Goal: Information Seeking & Learning: Learn about a topic

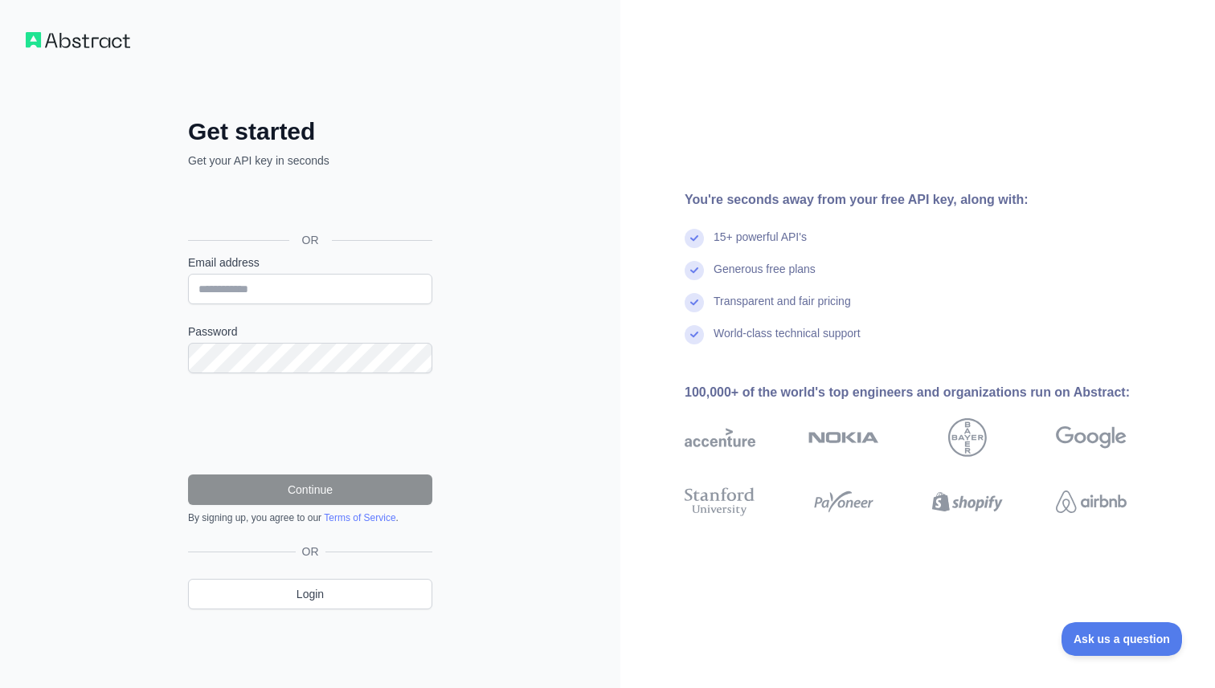
click at [610, 370] on div "Get started Get your API key in seconds OR Email address Password Continue By s…" at bounding box center [310, 344] width 620 height 688
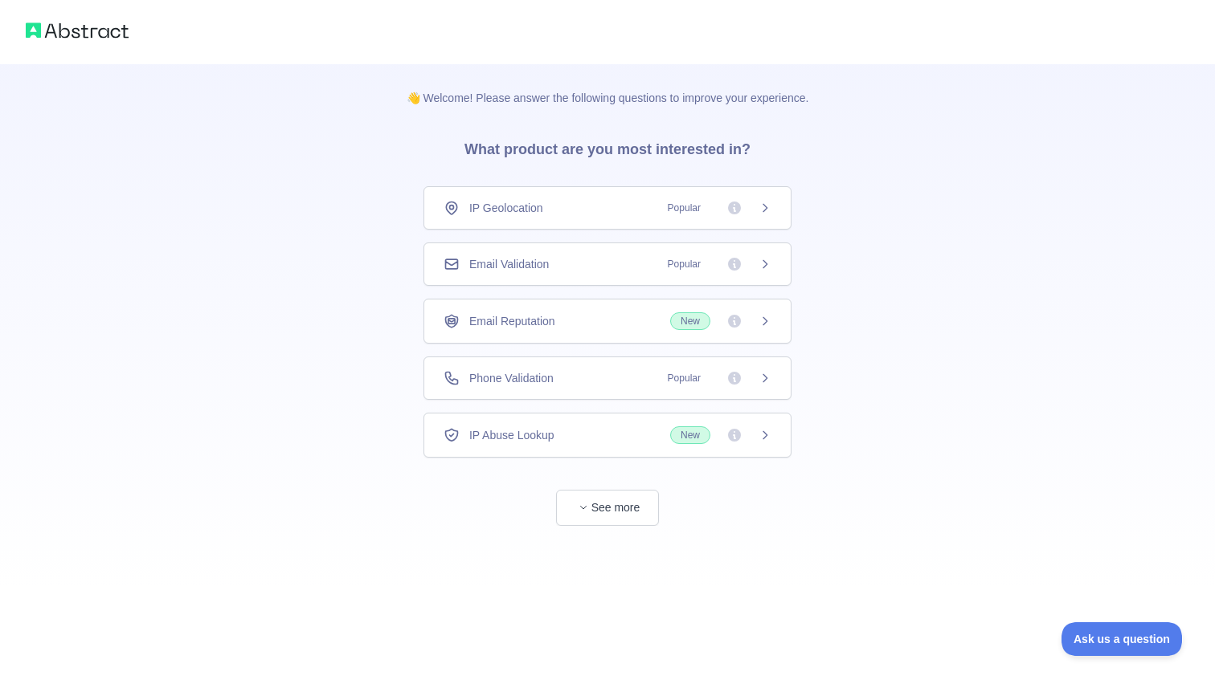
click at [631, 218] on div "IP Geolocation Popular" at bounding box center [607, 207] width 368 height 43
click at [660, 147] on h3 "What product are you most interested in?" at bounding box center [607, 146] width 337 height 80
click at [660, 154] on h3 "What product are you most interested in?" at bounding box center [607, 146] width 337 height 80
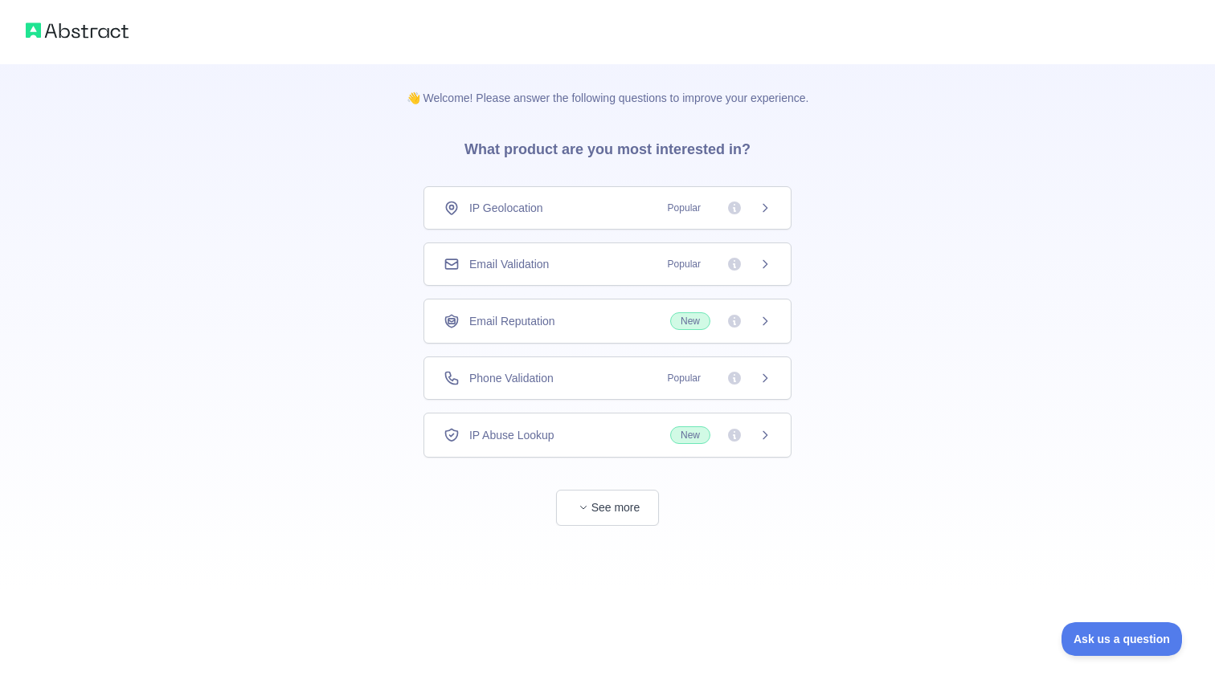
click at [619, 390] on div "Phone Validation Popular" at bounding box center [607, 378] width 368 height 43
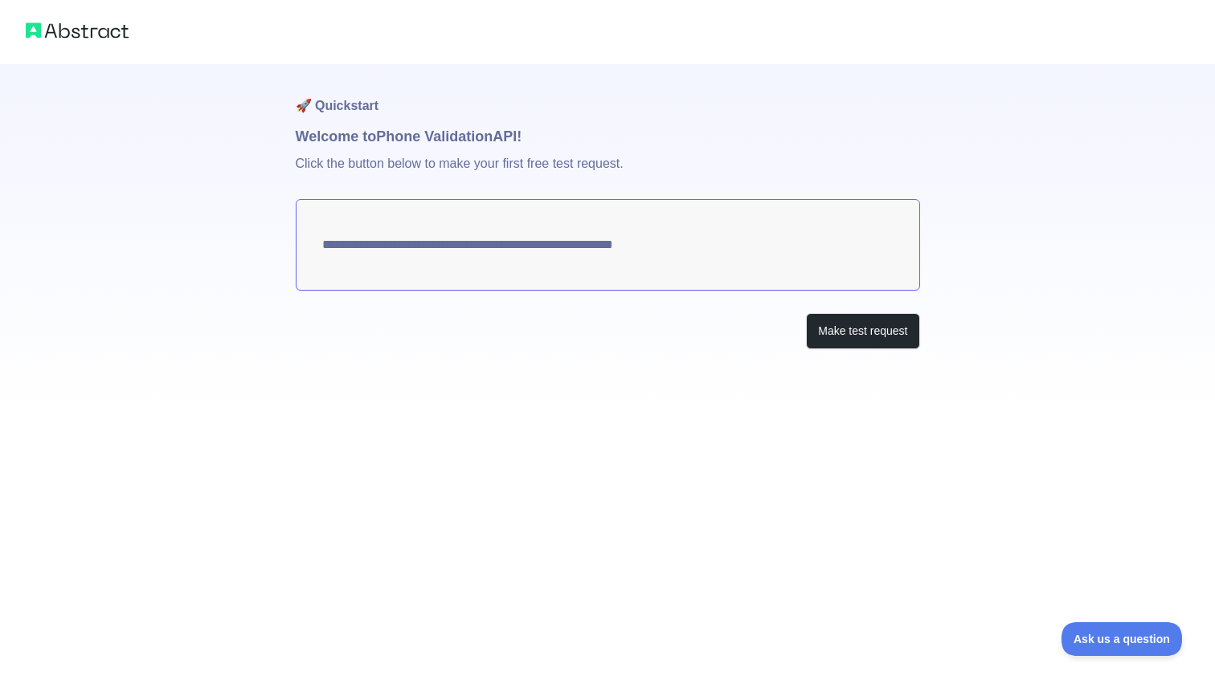
click at [695, 262] on textarea "**********" at bounding box center [608, 245] width 624 height 92
click at [500, 247] on textarea "**********" at bounding box center [608, 245] width 624 height 92
click at [439, 125] on h1 "Welcome to Phone Validation API!" at bounding box center [608, 136] width 624 height 22
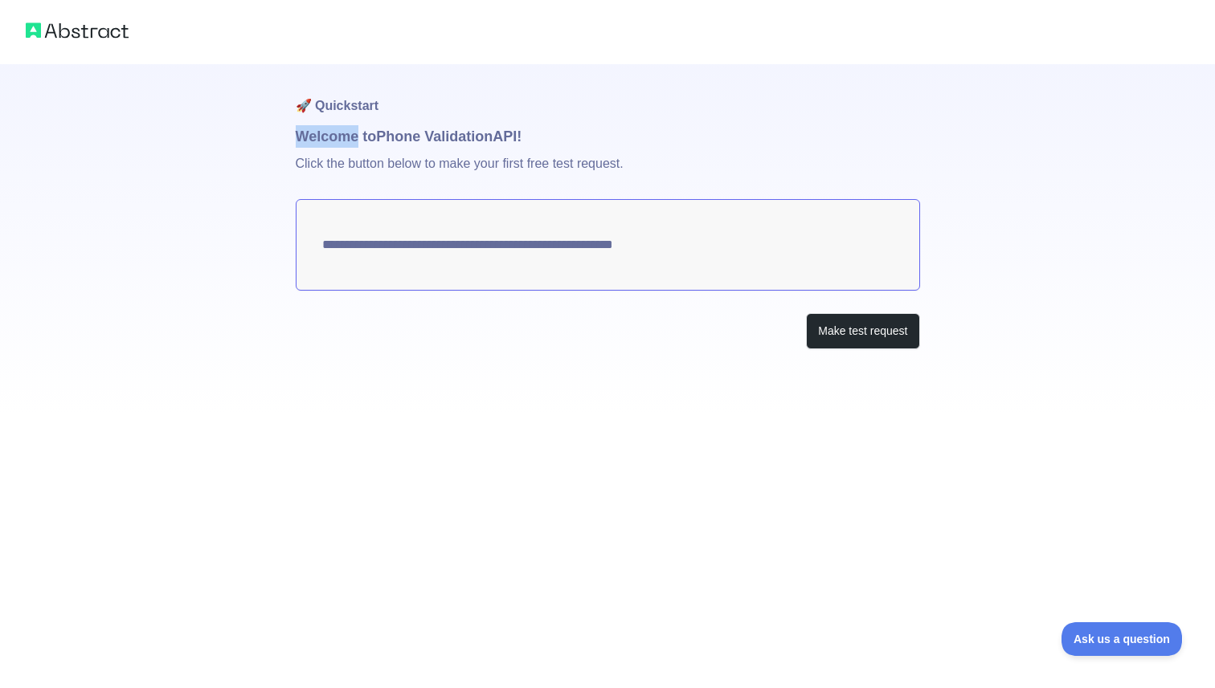
click at [439, 125] on h1 "Welcome to Phone Validation API!" at bounding box center [608, 136] width 624 height 22
click at [517, 168] on p "Click the button below to make your first free test request." at bounding box center [608, 173] width 624 height 51
click at [615, 226] on textarea "**********" at bounding box center [608, 245] width 624 height 92
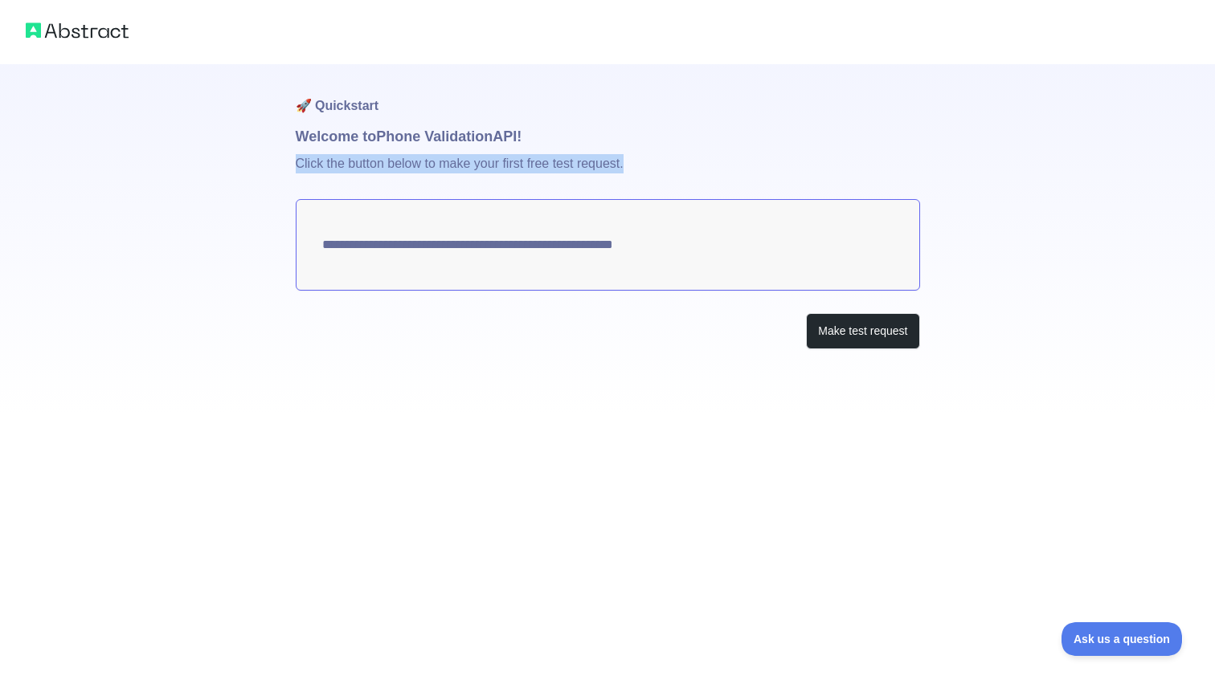
click at [608, 243] on textarea "**********" at bounding box center [608, 245] width 624 height 92
click at [690, 246] on textarea "**********" at bounding box center [608, 245] width 624 height 92
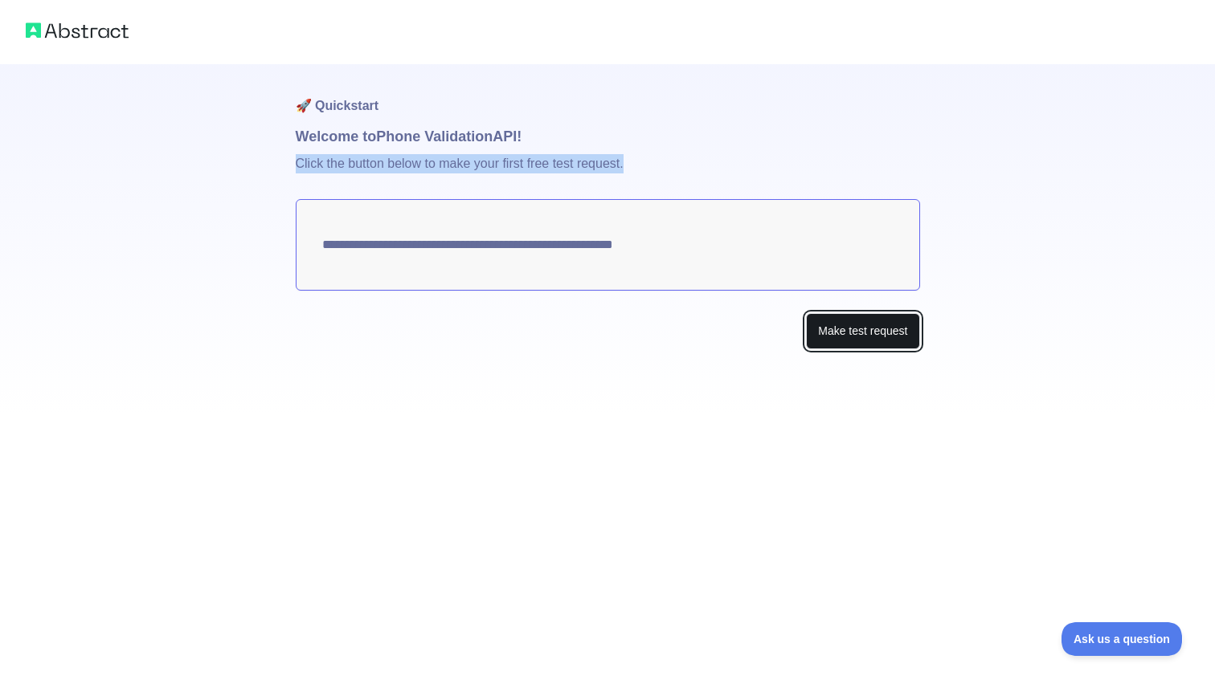
click at [864, 330] on button "Make test request" at bounding box center [862, 331] width 113 height 36
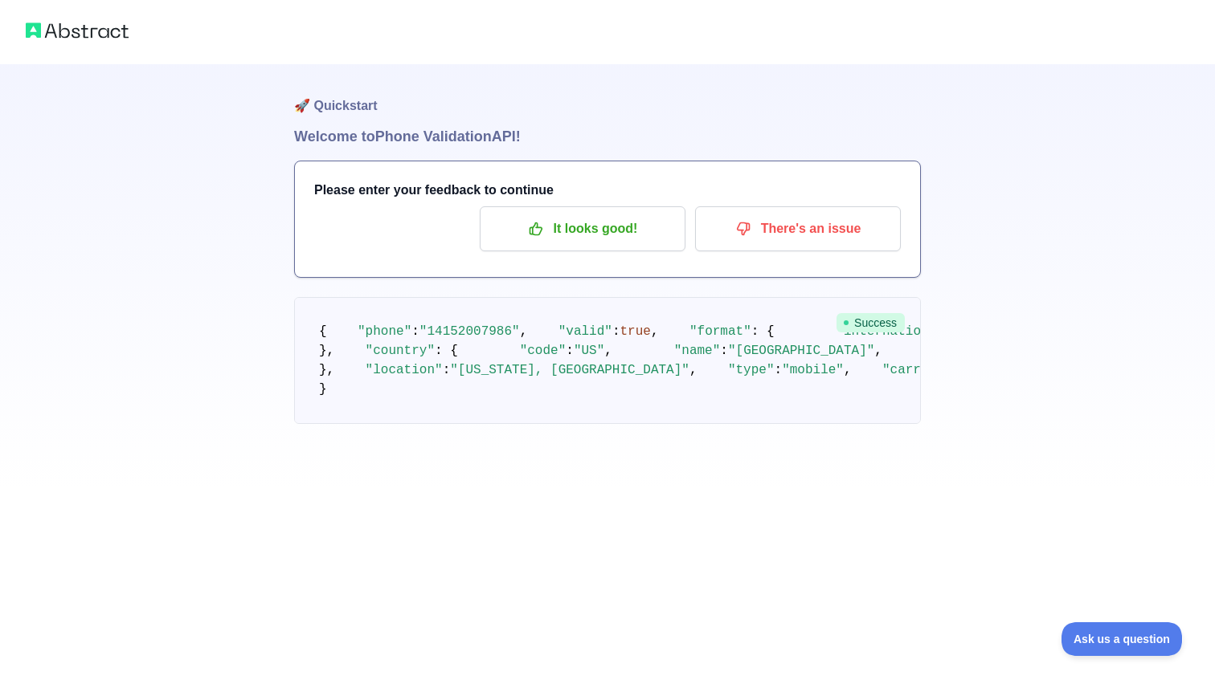
click at [350, 189] on h3 "Please enter your feedback to continue" at bounding box center [607, 190] width 586 height 19
click at [370, 236] on div "It looks good! There's an issue" at bounding box center [607, 228] width 586 height 45
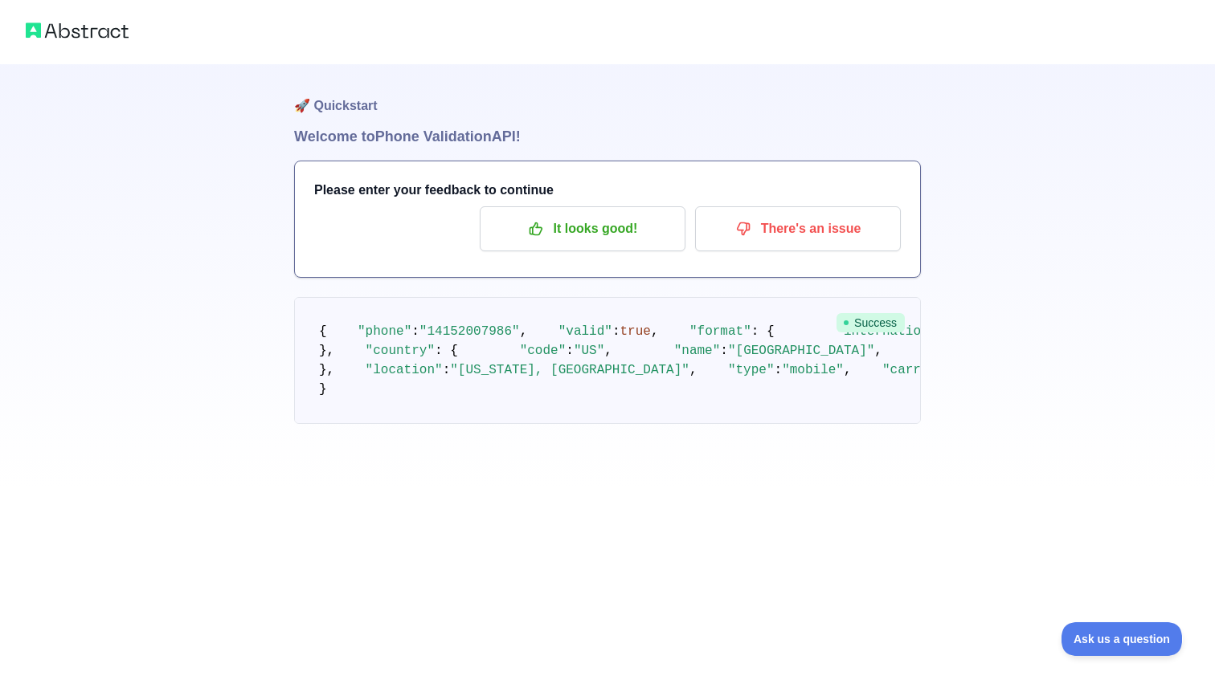
click at [459, 325] on span ""14152007986"" at bounding box center [469, 332] width 100 height 14
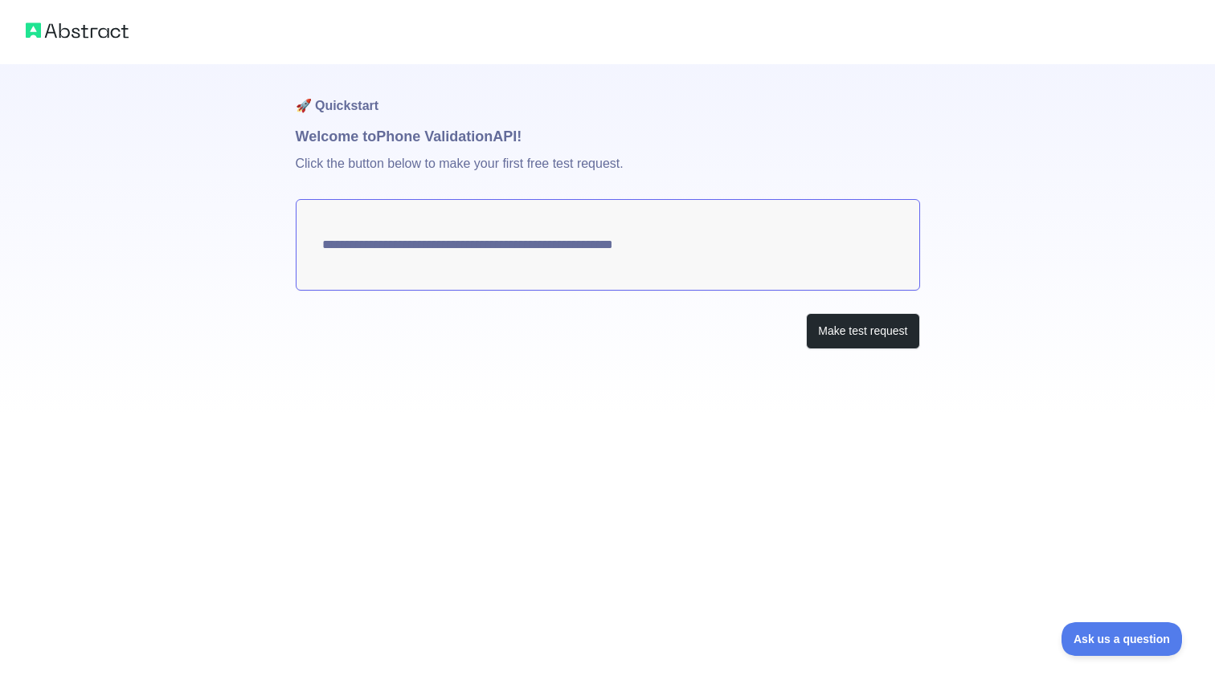
click at [677, 243] on textarea "**********" at bounding box center [608, 245] width 624 height 92
click at [879, 344] on button "Make test request" at bounding box center [862, 331] width 113 height 36
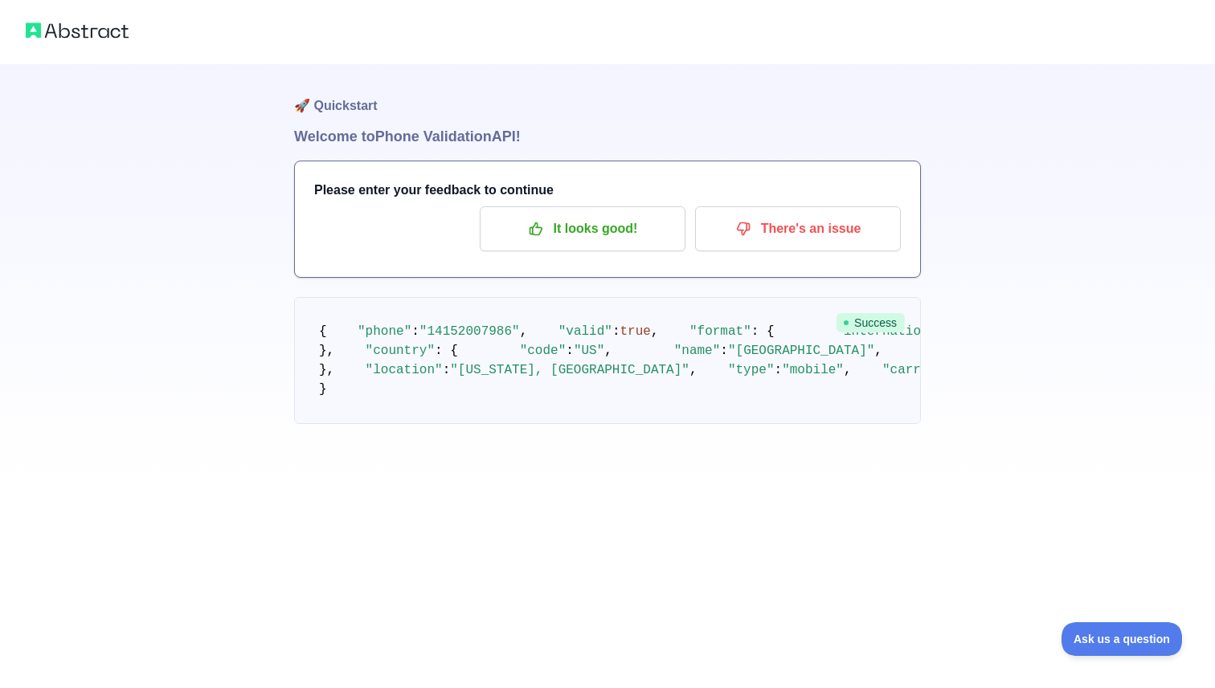
scroll to position [31, 0]
click at [959, 339] on span ""[PHONE_NUMBER]"" at bounding box center [1021, 332] width 124 height 14
click at [586, 215] on p "It looks good!" at bounding box center [583, 228] width 182 height 27
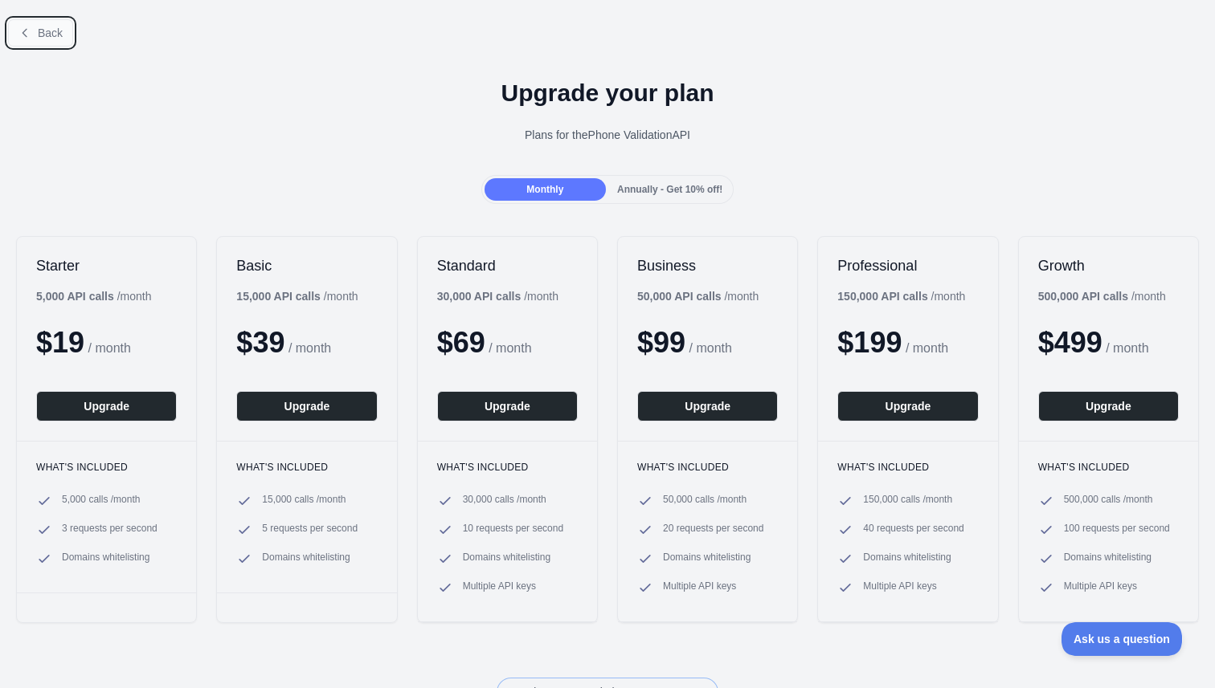
click at [47, 34] on span "Back" at bounding box center [50, 33] width 25 height 13
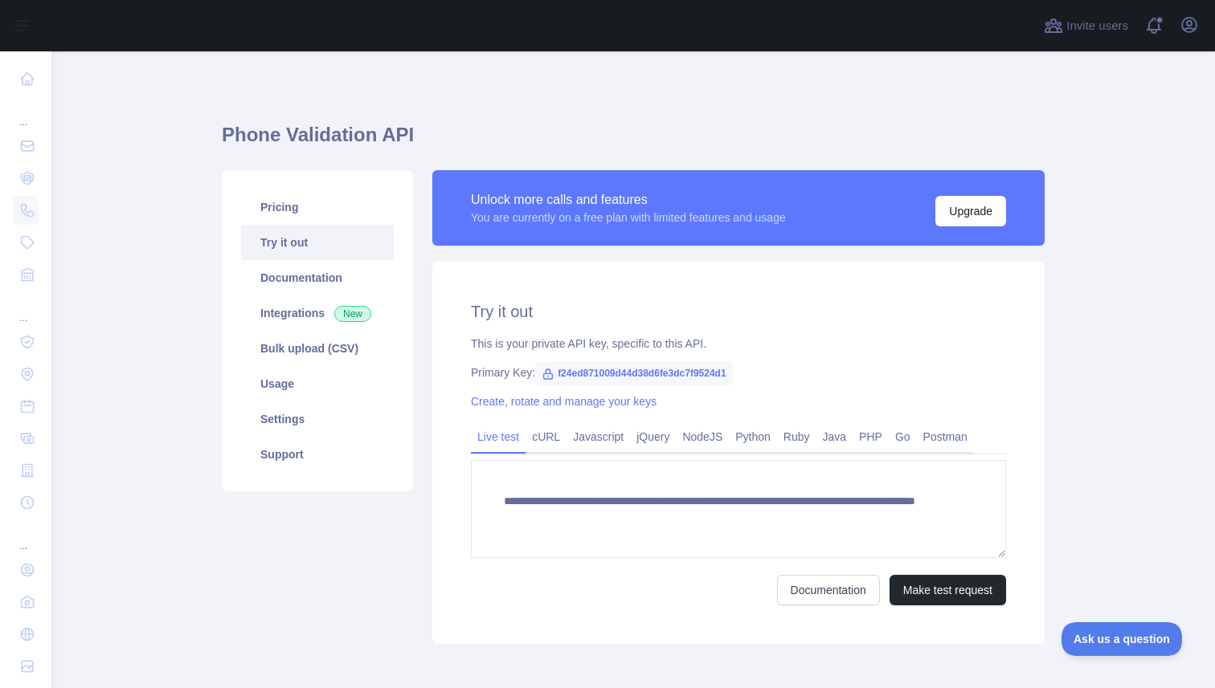
click at [592, 366] on span "f24ed871009d44d38d6fe3dc7f9524d1" at bounding box center [633, 374] width 197 height 24
click at [582, 366] on span "f24ed871009d44d38d6fe3dc7f9524d1" at bounding box center [633, 374] width 197 height 24
copy span "f24ed871009d44d38d6fe3dc7f9524d1"
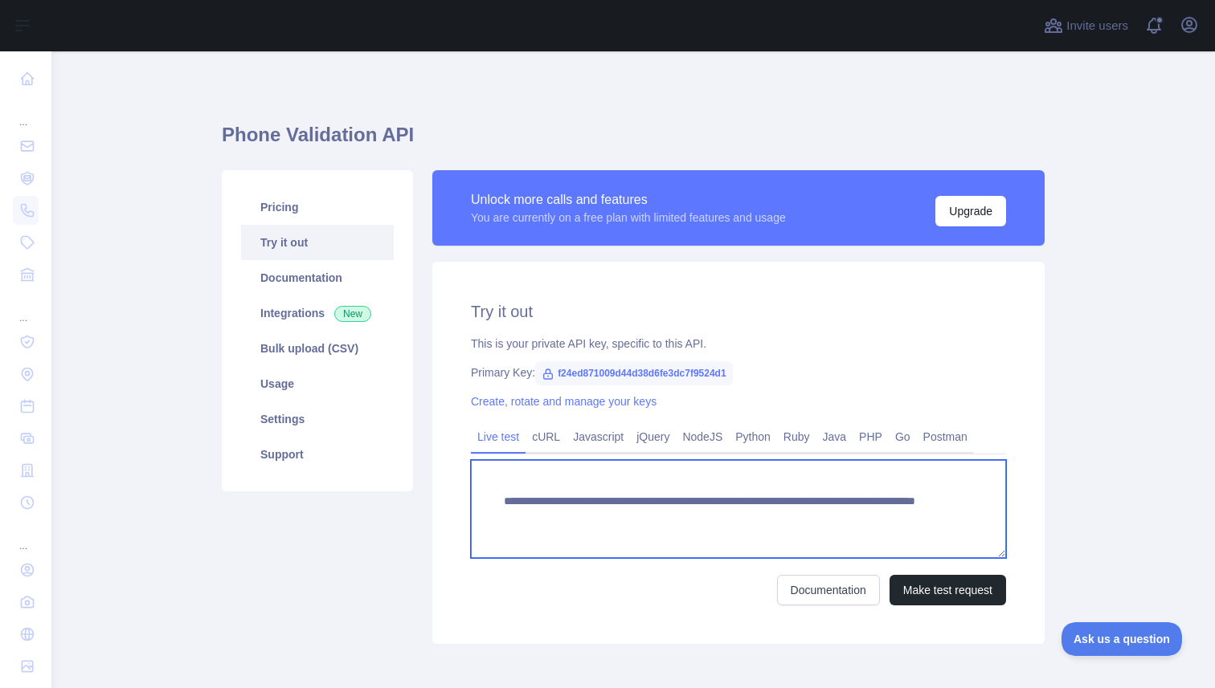
click at [523, 485] on textarea "**********" at bounding box center [738, 509] width 535 height 98
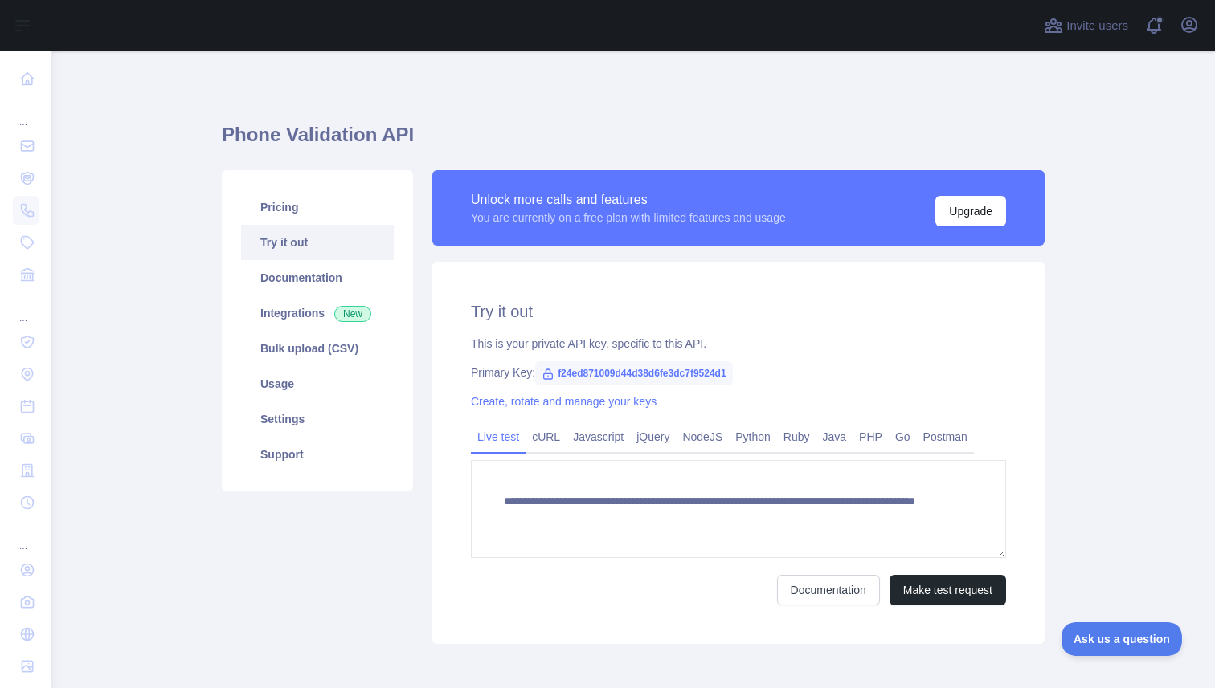
click at [584, 369] on span "f24ed871009d44d38d6fe3dc7f9524d1" at bounding box center [633, 374] width 197 height 24
copy span "f24ed871009d44d38d6fe3dc7f9524d1"
click at [498, 363] on div "**********" at bounding box center [738, 453] width 612 height 382
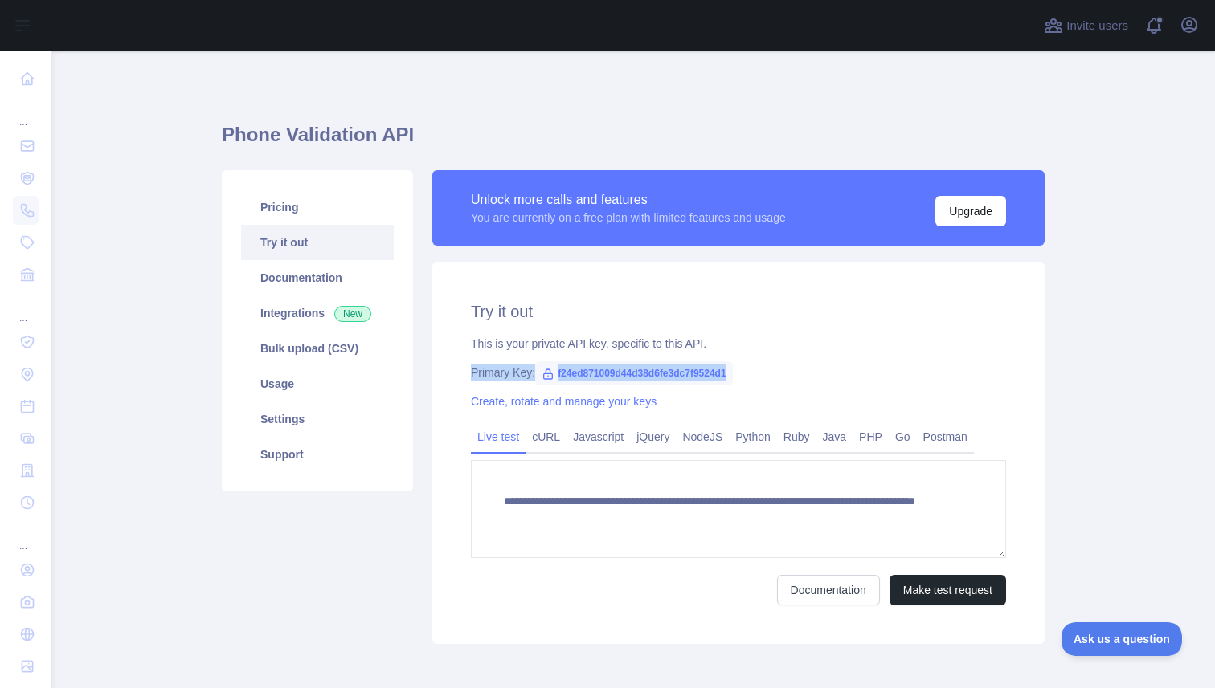
click at [537, 376] on span "f24ed871009d44d38d6fe3dc7f9524d1" at bounding box center [633, 374] width 197 height 24
copy div "Primary Key: f24ed871009d44d38d6fe3dc7f9524d1"
click at [559, 437] on link "cURL" at bounding box center [545, 437] width 41 height 26
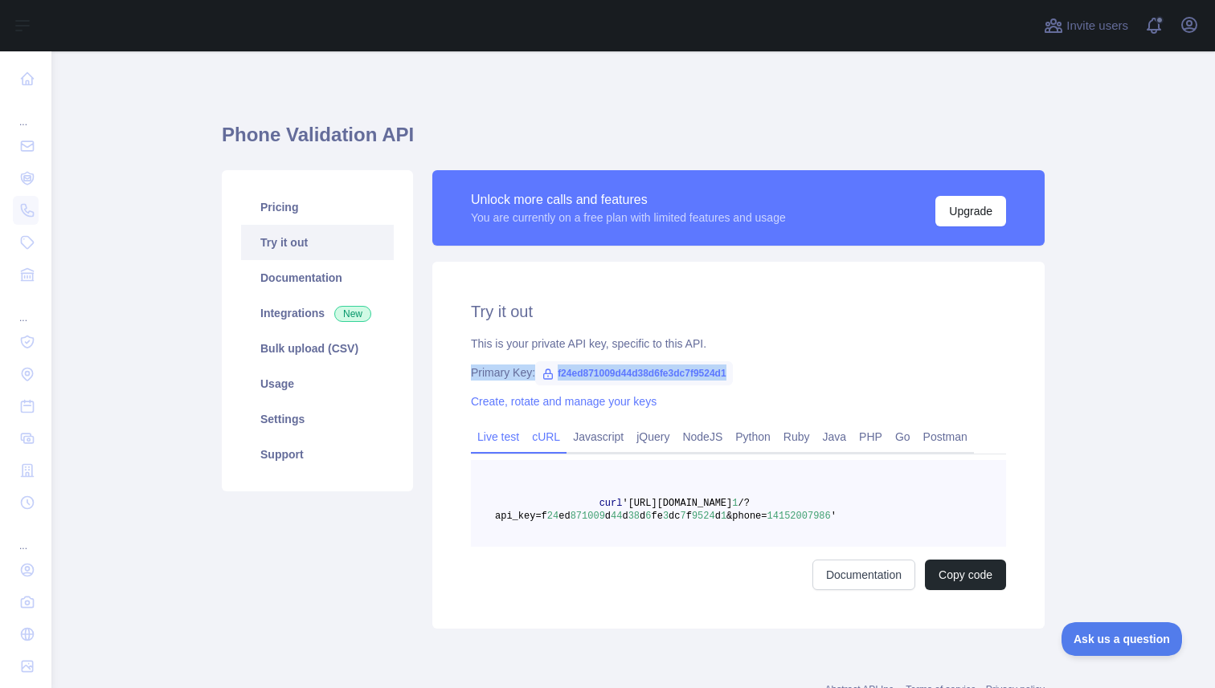
click at [513, 438] on link "Live test" at bounding box center [498, 437] width 55 height 26
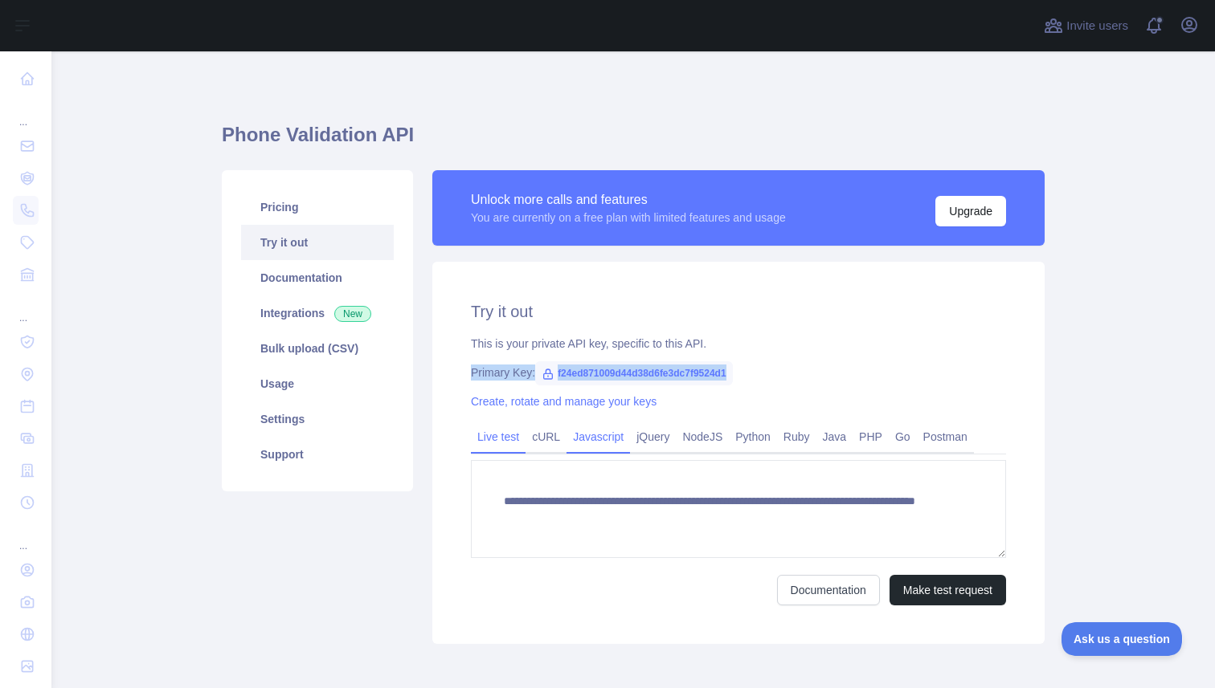
click at [594, 443] on link "Javascript" at bounding box center [597, 437] width 63 height 26
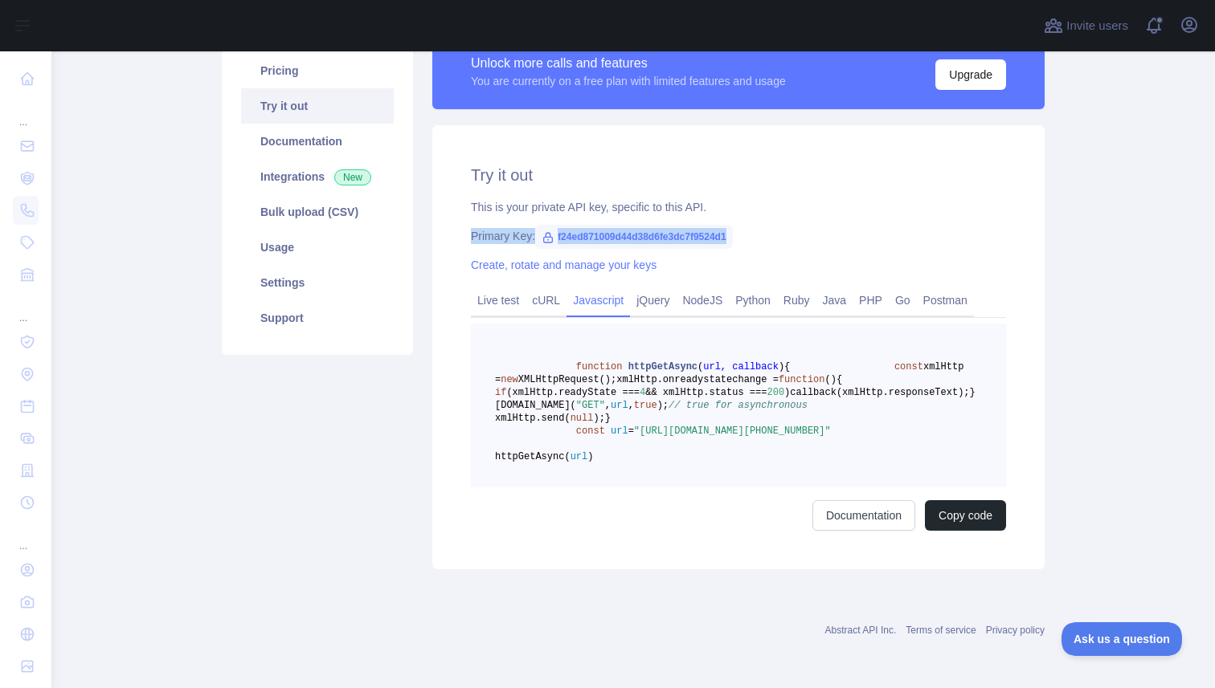
scroll to position [157, 0]
click at [765, 291] on link "Python" at bounding box center [753, 301] width 48 height 26
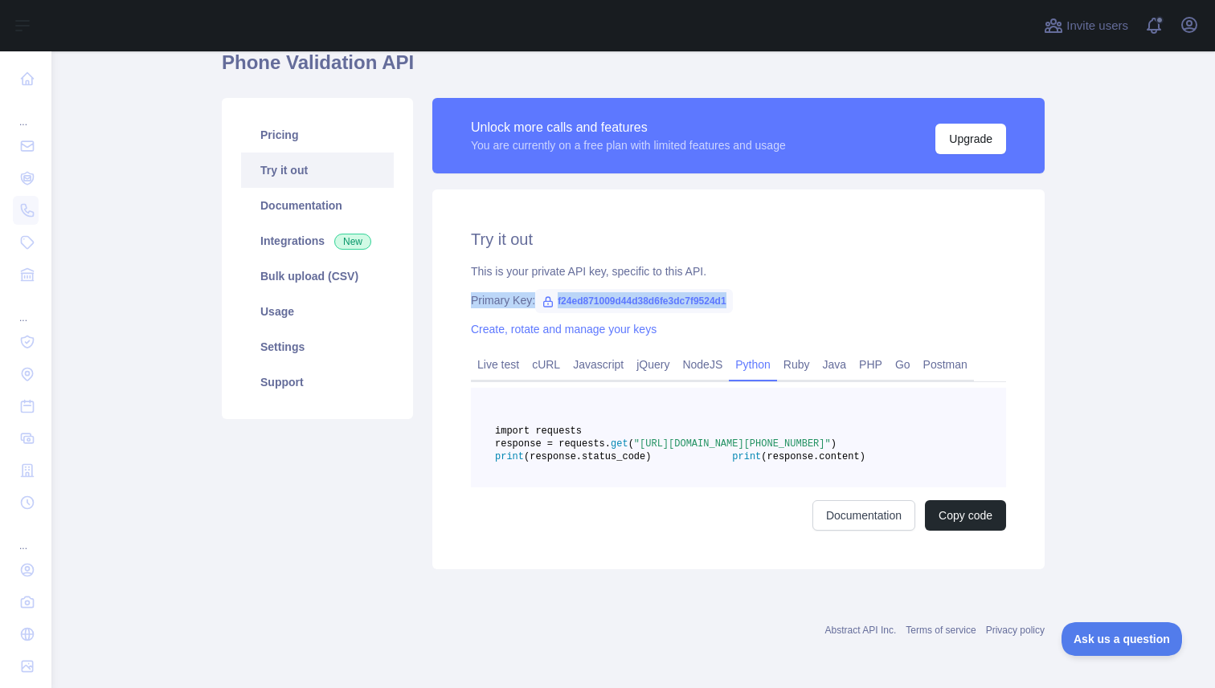
scroll to position [111, 0]
click at [943, 509] on button "Copy code" at bounding box center [965, 515] width 81 height 31
click at [804, 249] on div "Try it out This is your private API key, specific to this API. Primary Key: f24…" at bounding box center [738, 380] width 612 height 380
click link "Create, rotate and manage your keys" at bounding box center [564, 329] width 186 height 13
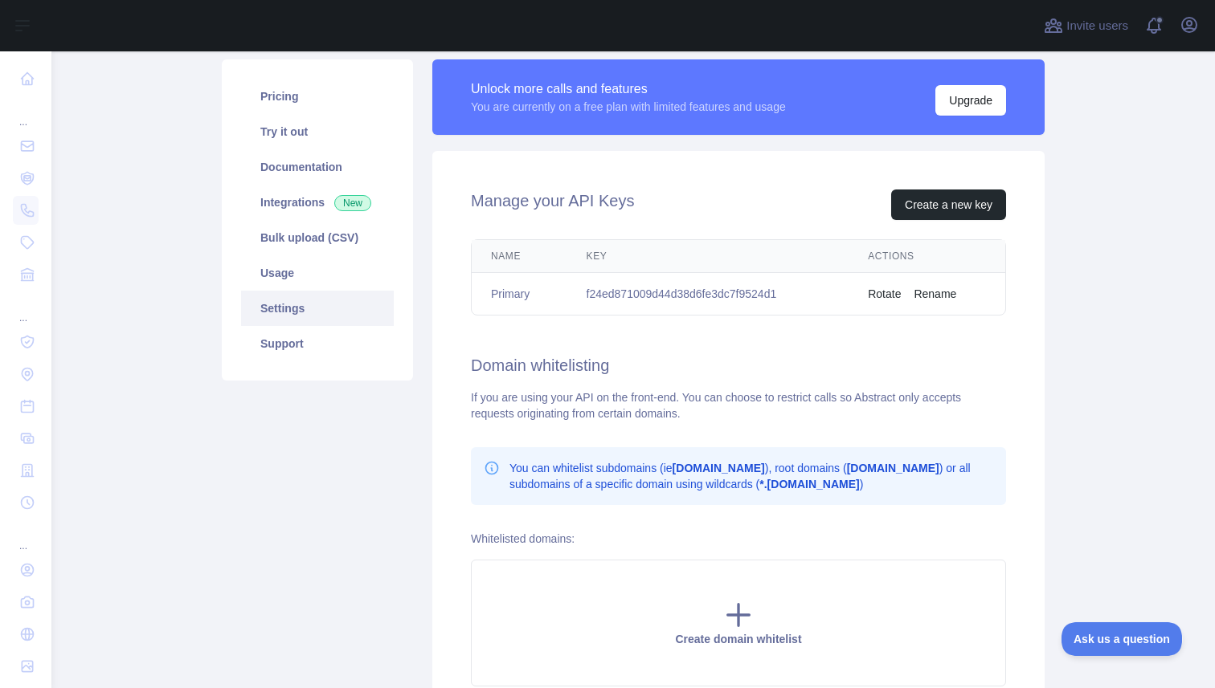
click at [603, 265] on th "Key" at bounding box center [708, 256] width 282 height 33
click at [721, 300] on td "f24ed871009d44d38d6fe3dc7f9524d1" at bounding box center [708, 294] width 282 height 43
click at [949, 291] on button "Rename" at bounding box center [934, 294] width 43 height 16
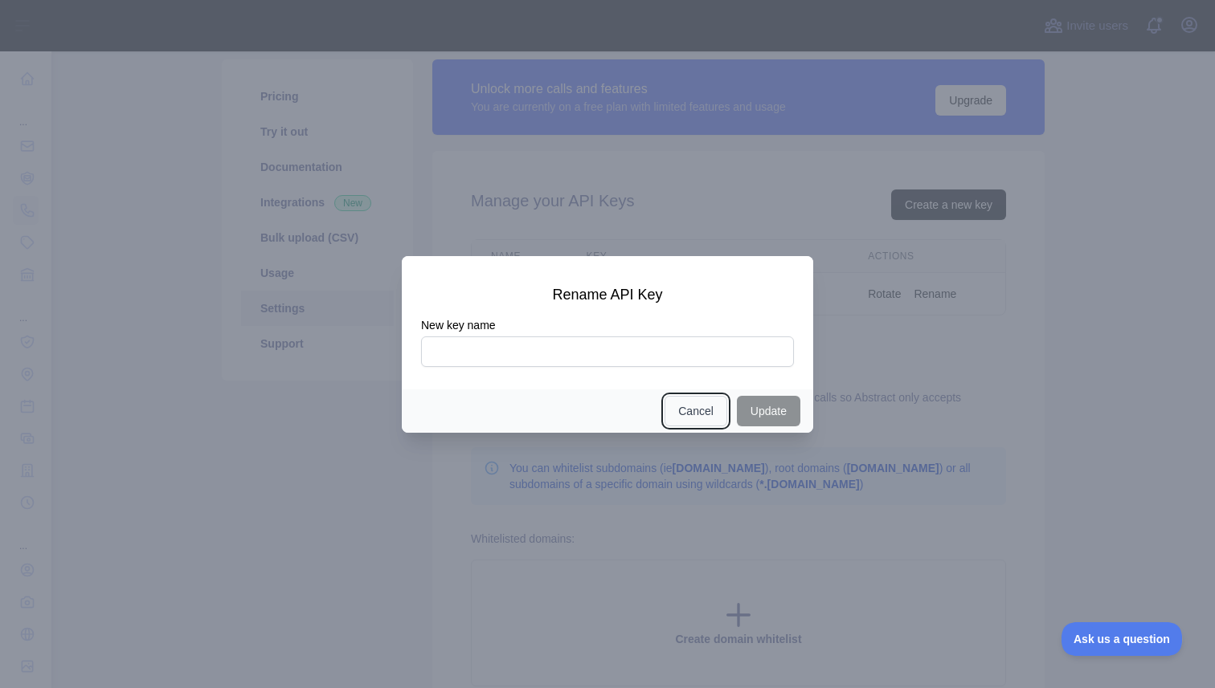
click at [707, 419] on button "Cancel" at bounding box center [695, 411] width 63 height 31
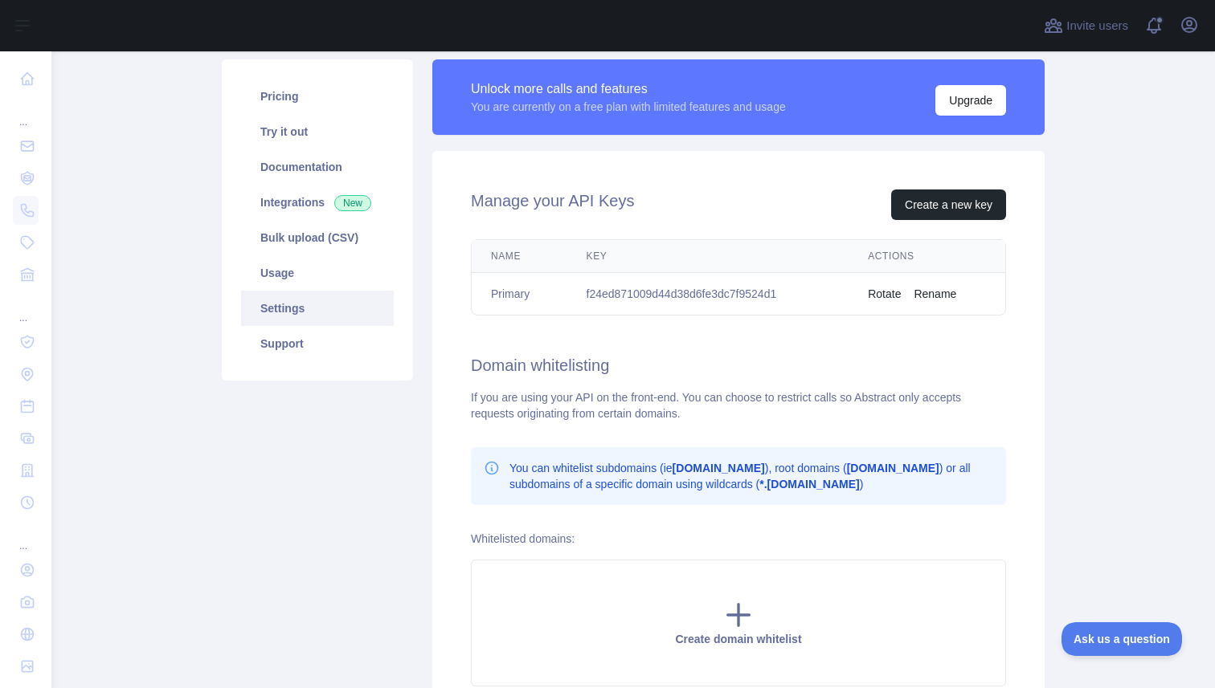
click at [884, 288] on button "Rotate" at bounding box center [884, 294] width 33 height 16
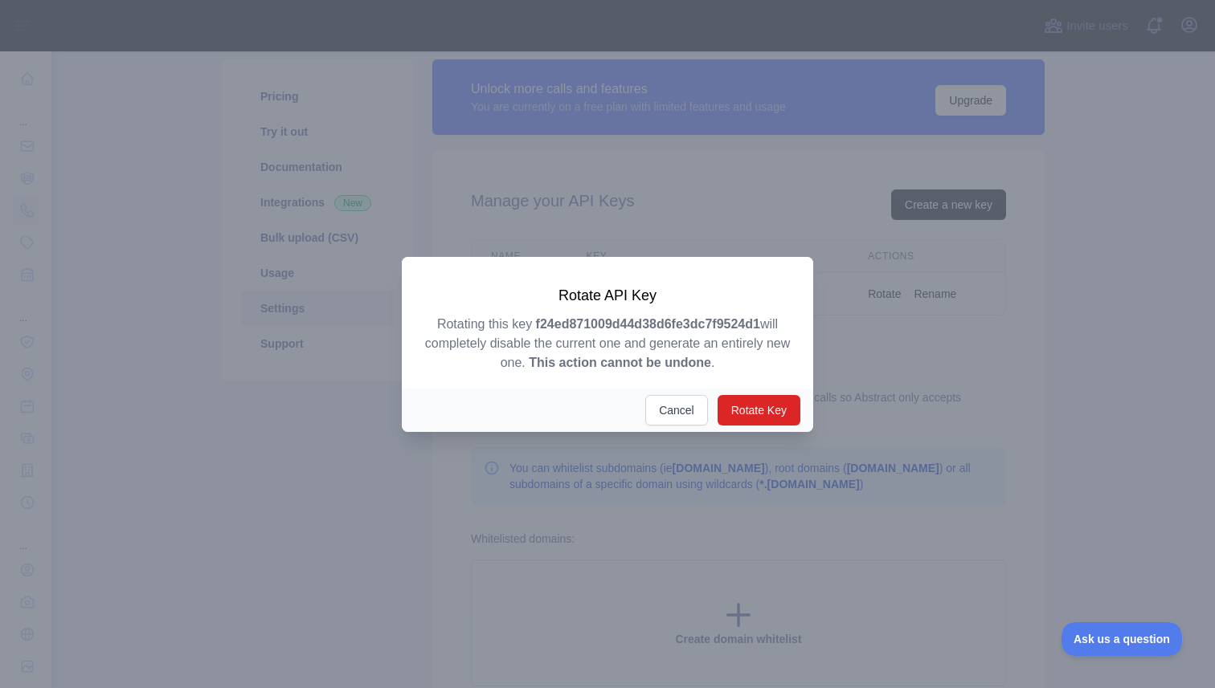
click at [606, 332] on p "Rotating this key f24ed871009d44d38d6fe3dc7f9524d1 will completely disable the …" at bounding box center [607, 344] width 373 height 58
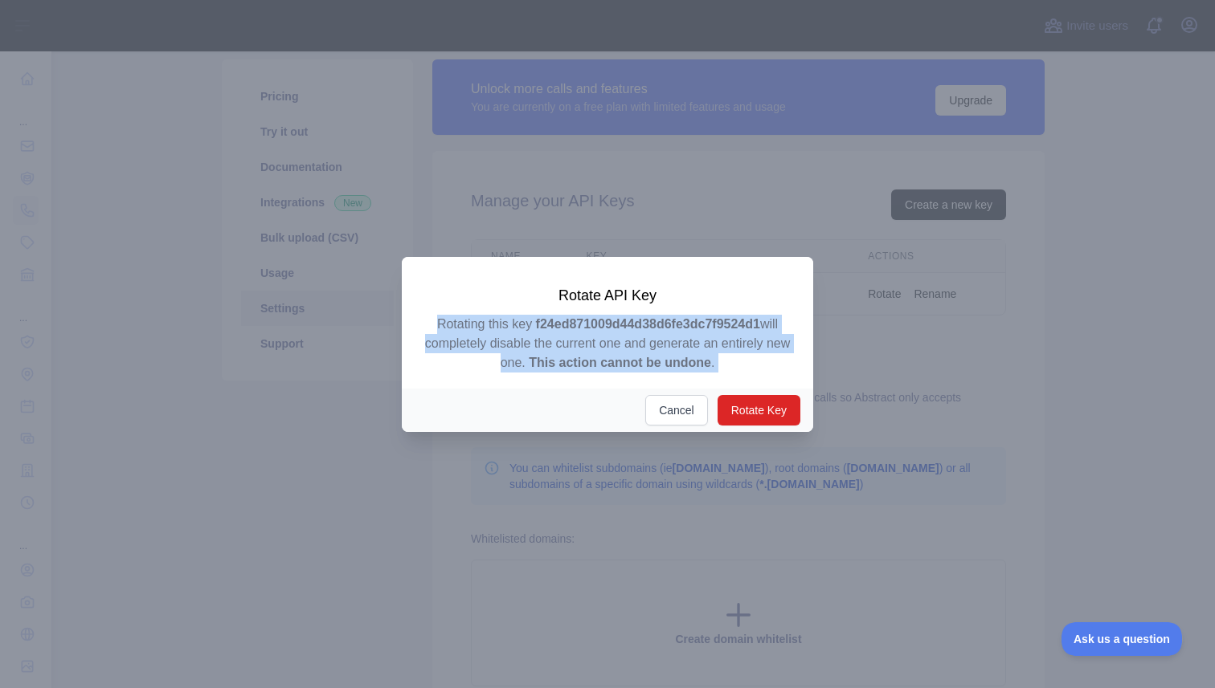
click at [606, 332] on p "Rotating this key f24ed871009d44d38d6fe3dc7f9524d1 will completely disable the …" at bounding box center [607, 344] width 373 height 58
click at [680, 413] on button "Cancel" at bounding box center [676, 410] width 63 height 31
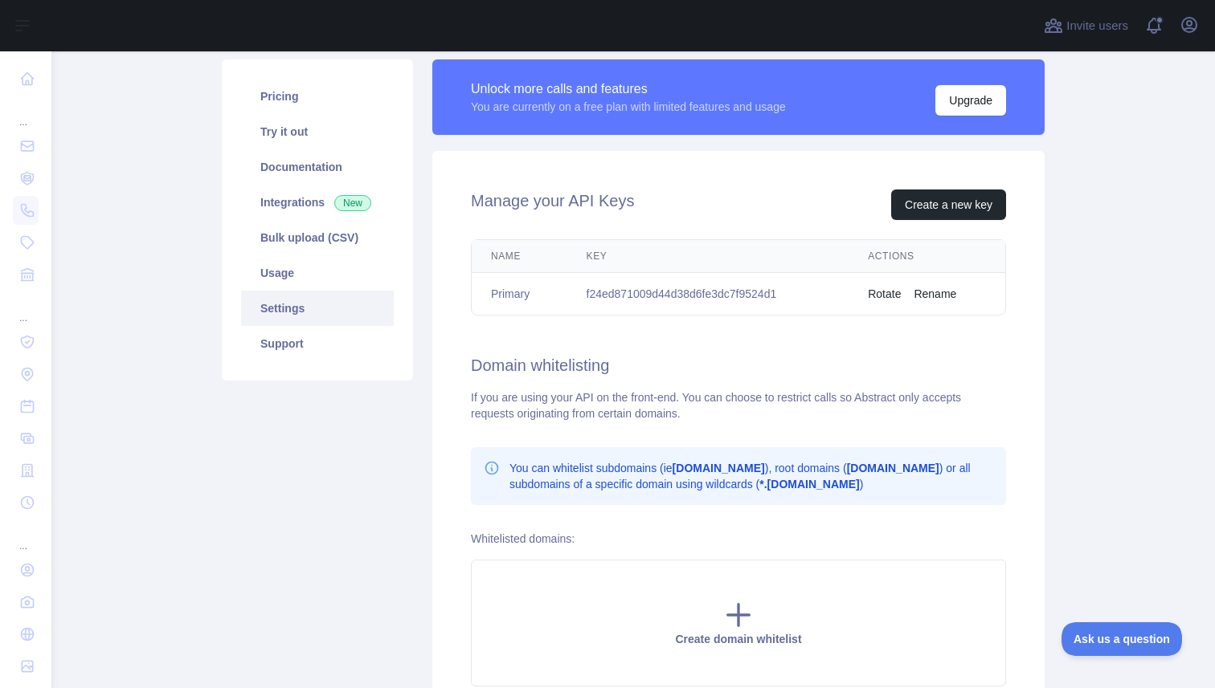
click at [933, 293] on button "Rename" at bounding box center [934, 294] width 43 height 16
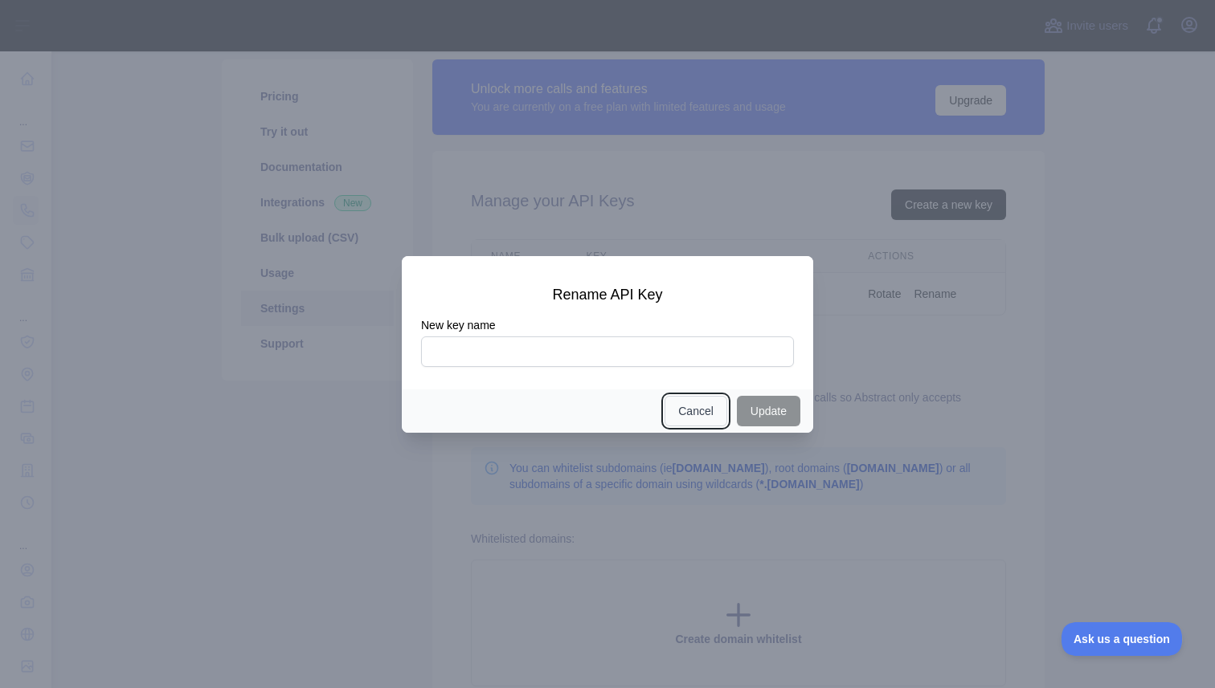
click at [709, 411] on button "Cancel" at bounding box center [695, 411] width 63 height 31
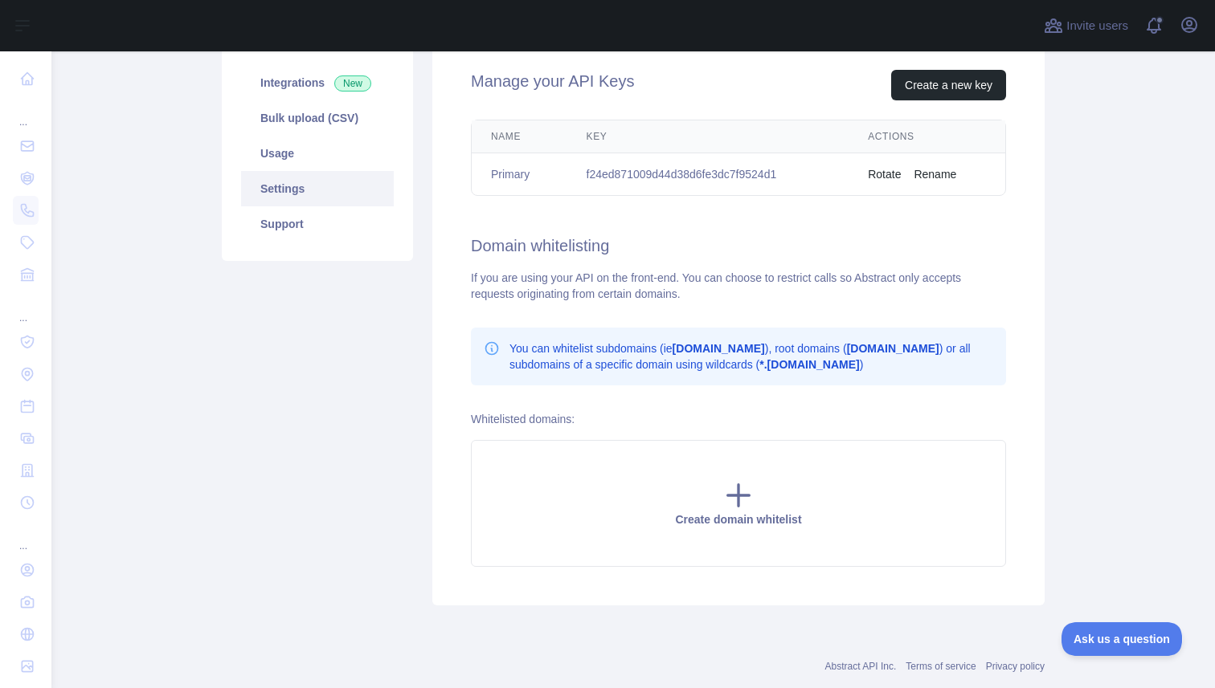
scroll to position [232, 0]
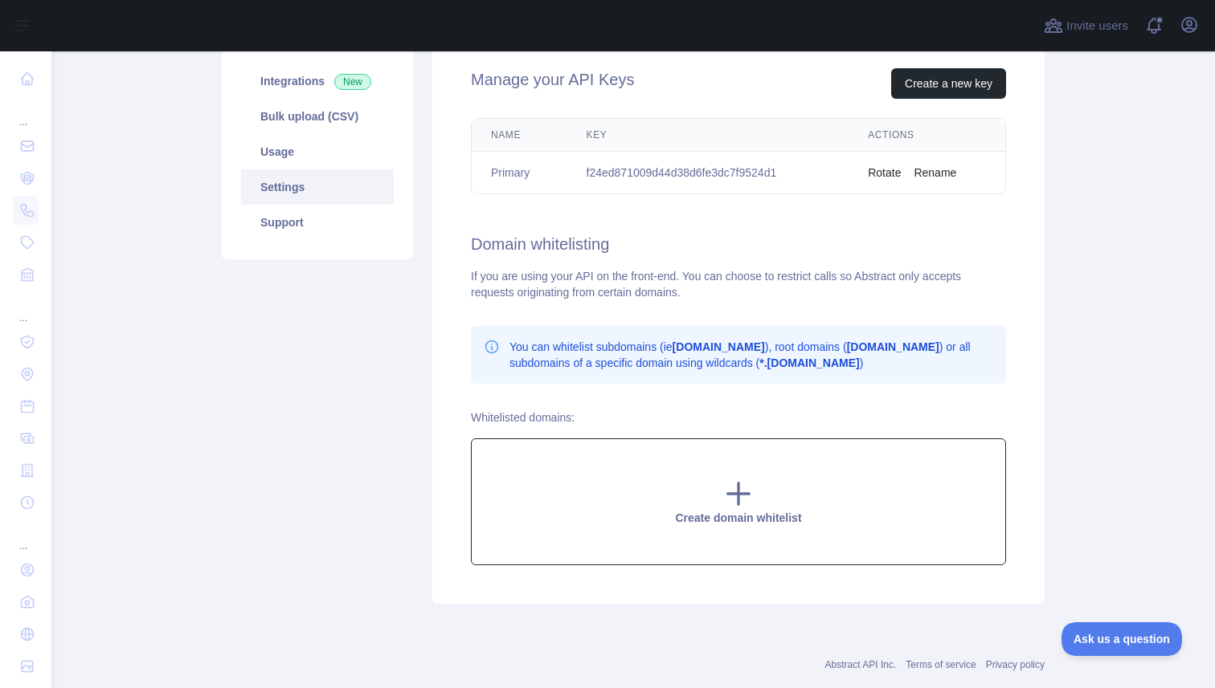
click at [734, 494] on icon at bounding box center [739, 495] width 22 height 22
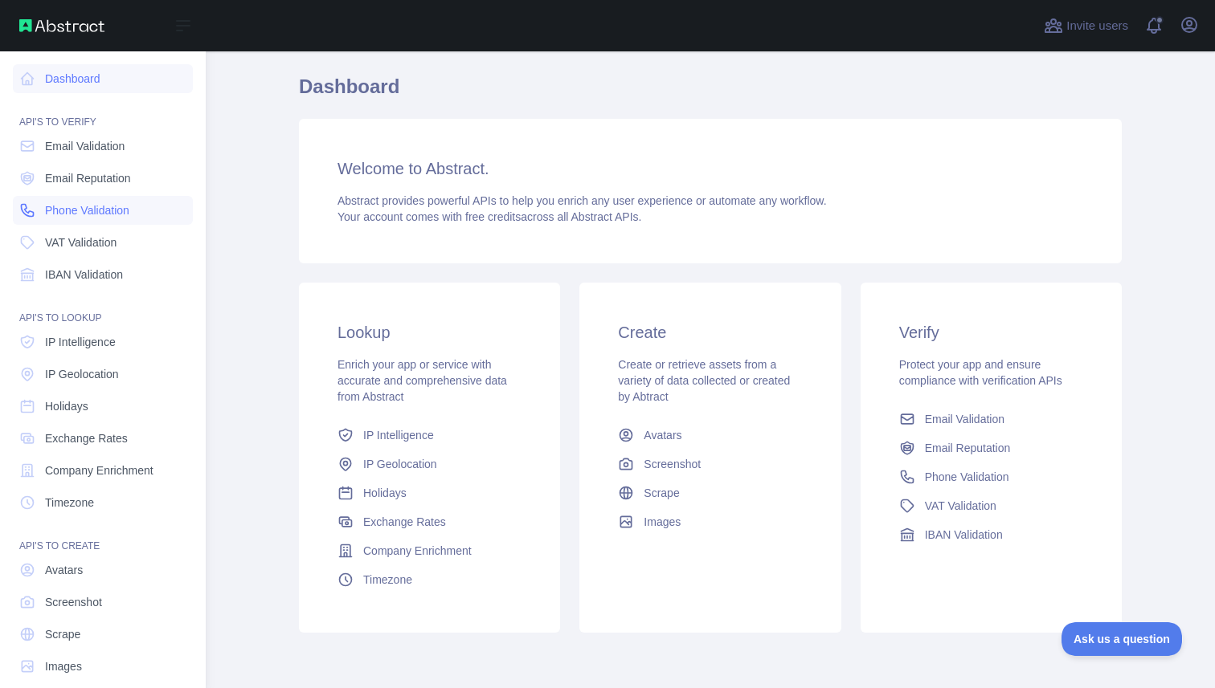
click at [98, 209] on span "Phone Validation" at bounding box center [87, 210] width 84 height 16
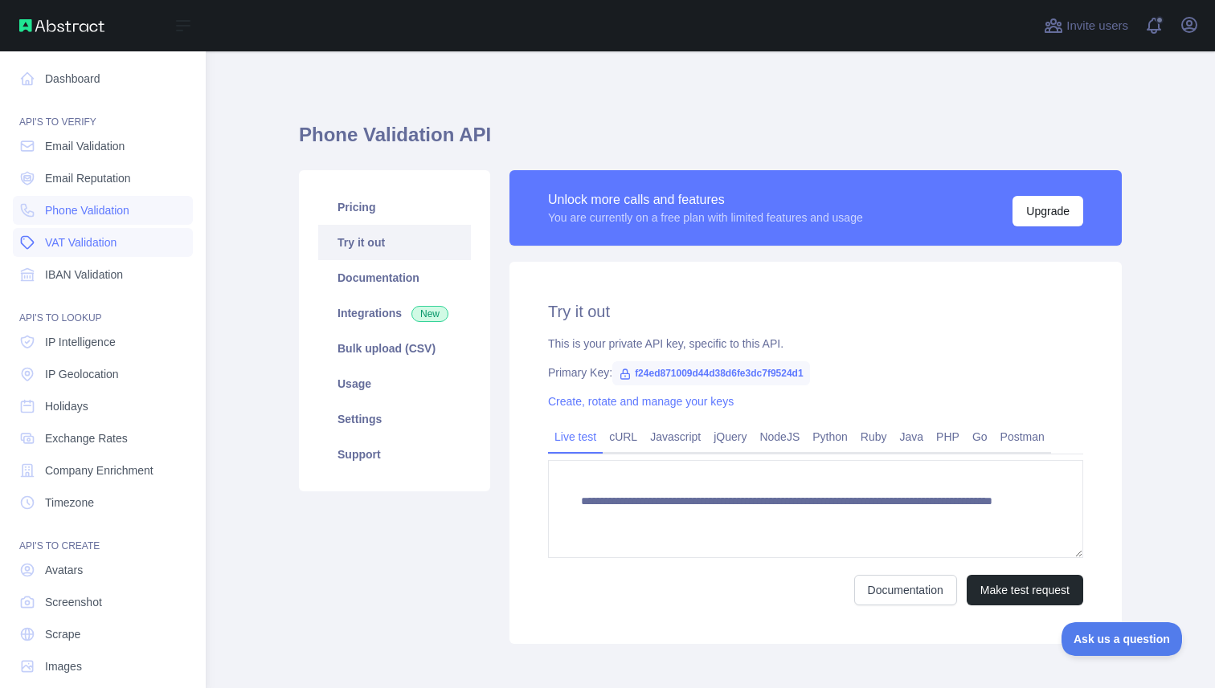
click at [100, 232] on link "VAT Validation" at bounding box center [103, 242] width 180 height 29
click at [113, 199] on link "Phone Validation" at bounding box center [103, 210] width 180 height 29
click at [113, 221] on link "Phone Validation" at bounding box center [103, 210] width 180 height 29
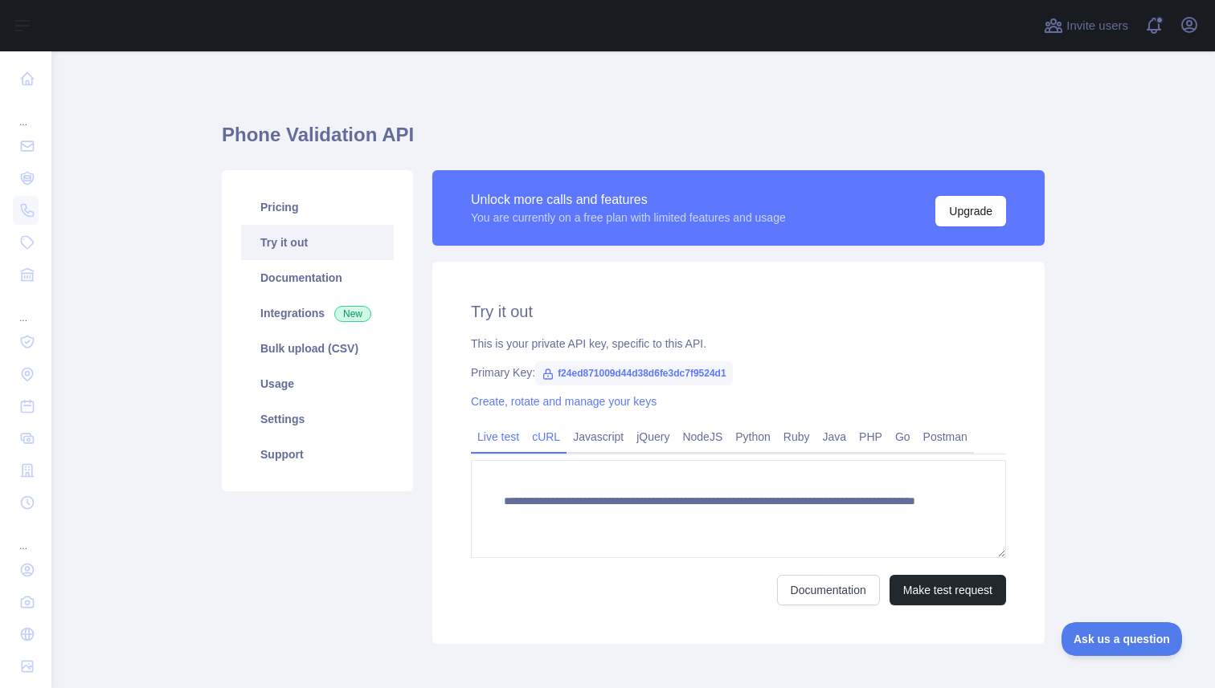
click at [551, 437] on link "cURL" at bounding box center [545, 437] width 41 height 26
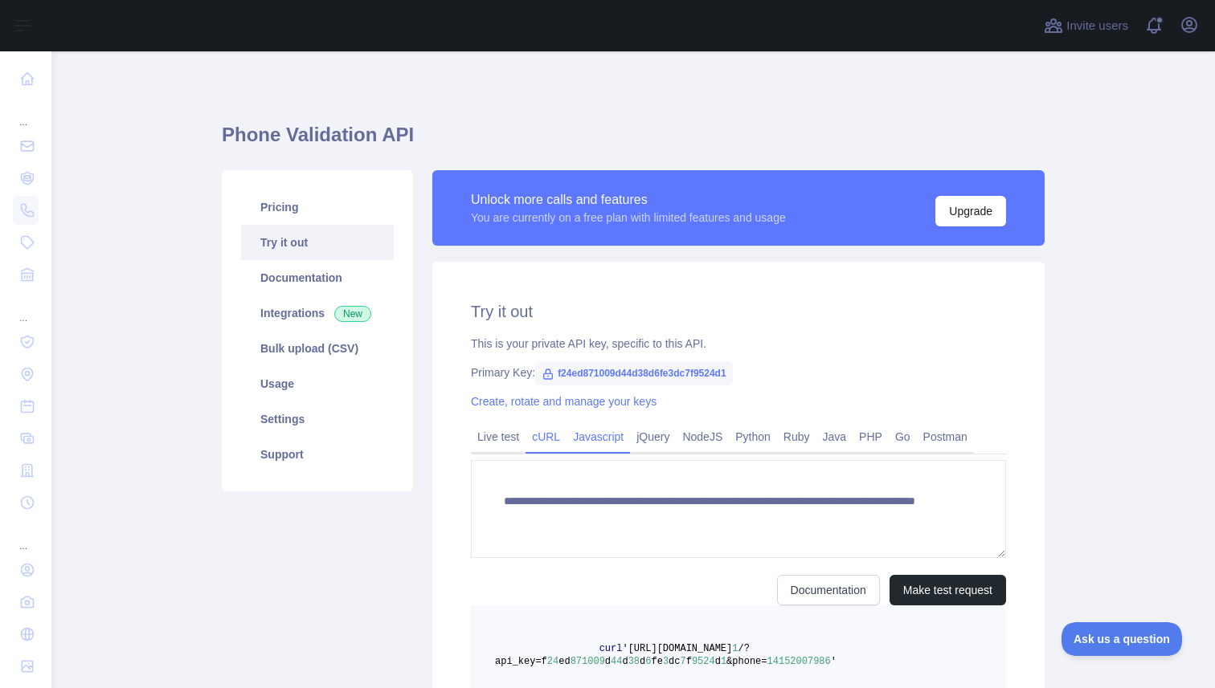
click at [582, 437] on link "Javascript" at bounding box center [597, 437] width 63 height 26
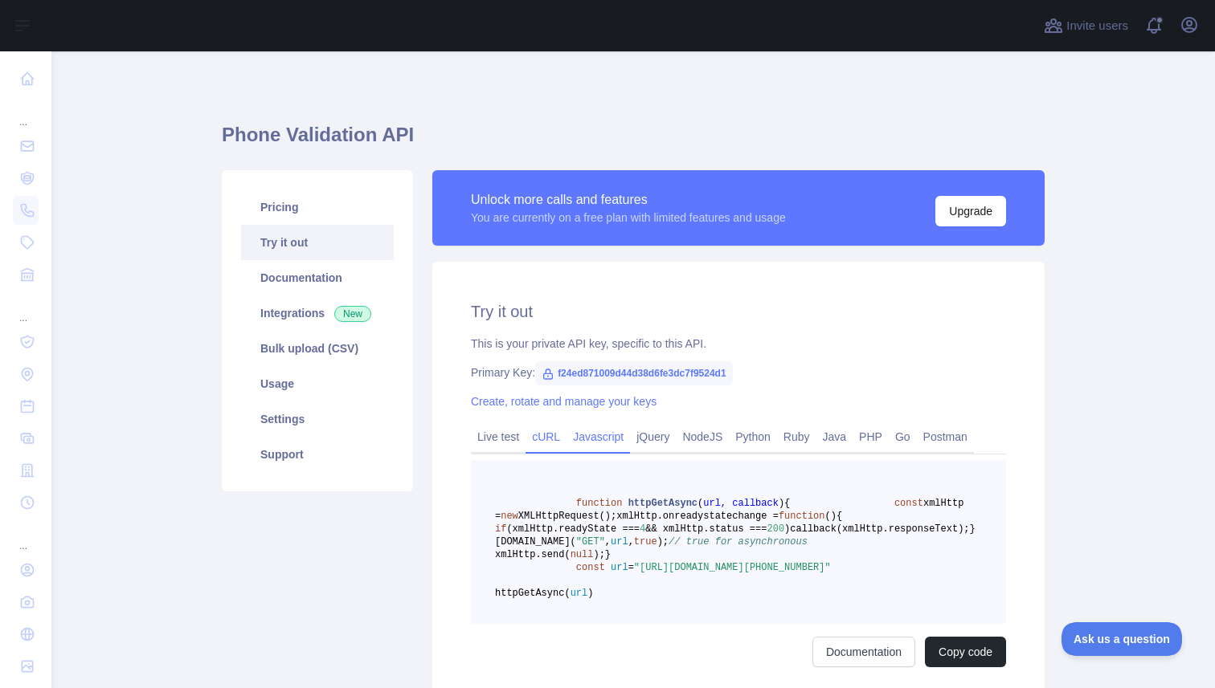
click at [532, 437] on link "cURL" at bounding box center [545, 437] width 41 height 26
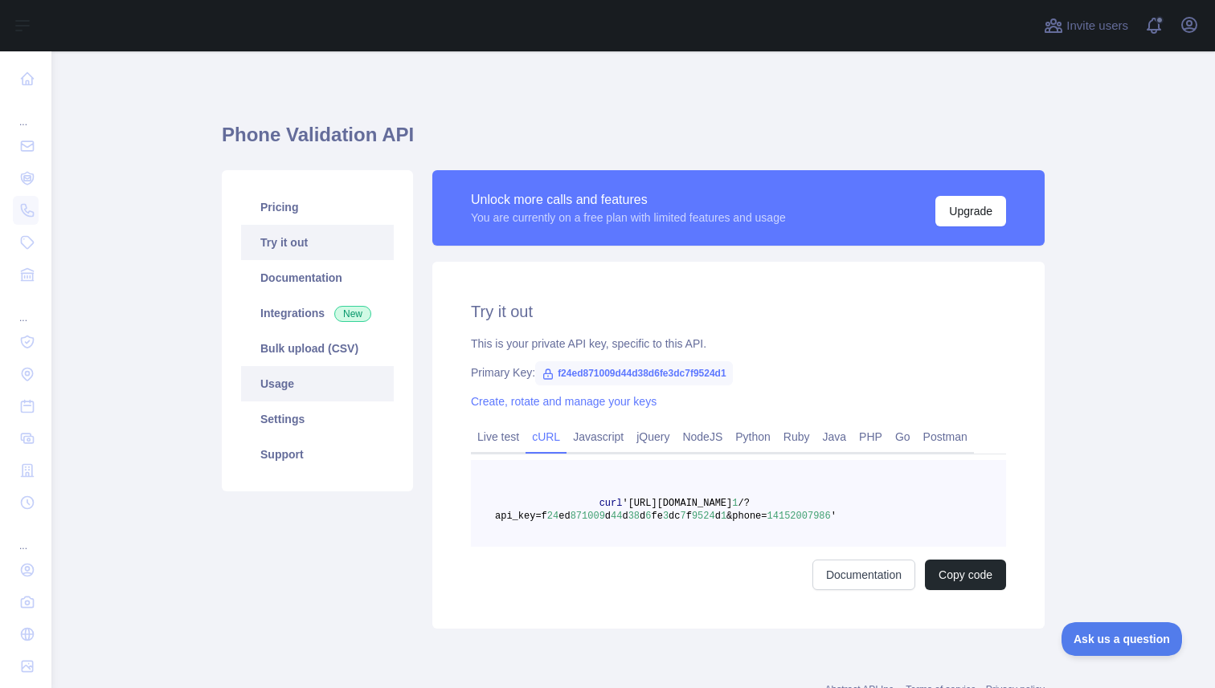
click at [299, 382] on link "Usage" at bounding box center [317, 383] width 153 height 35
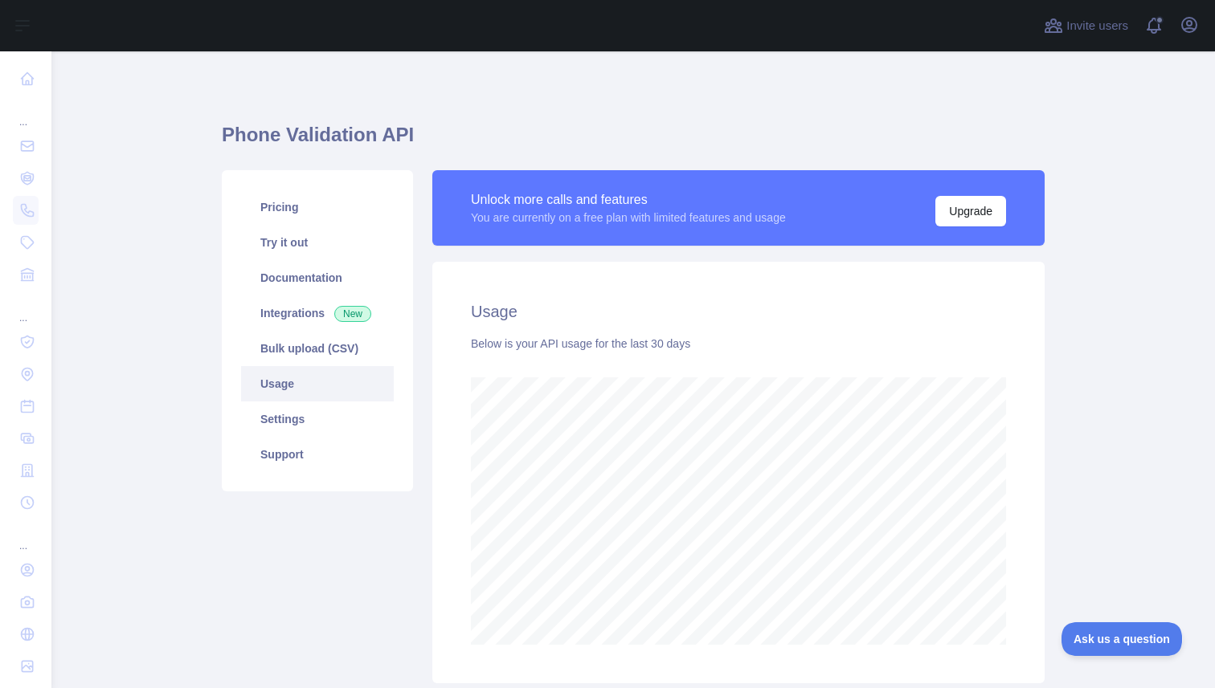
scroll to position [637, 1163]
click at [322, 294] on link "Documentation" at bounding box center [317, 277] width 153 height 35
click at [317, 269] on link "Documentation" at bounding box center [317, 277] width 153 height 35
click at [317, 243] on link "Try it out" at bounding box center [317, 242] width 153 height 35
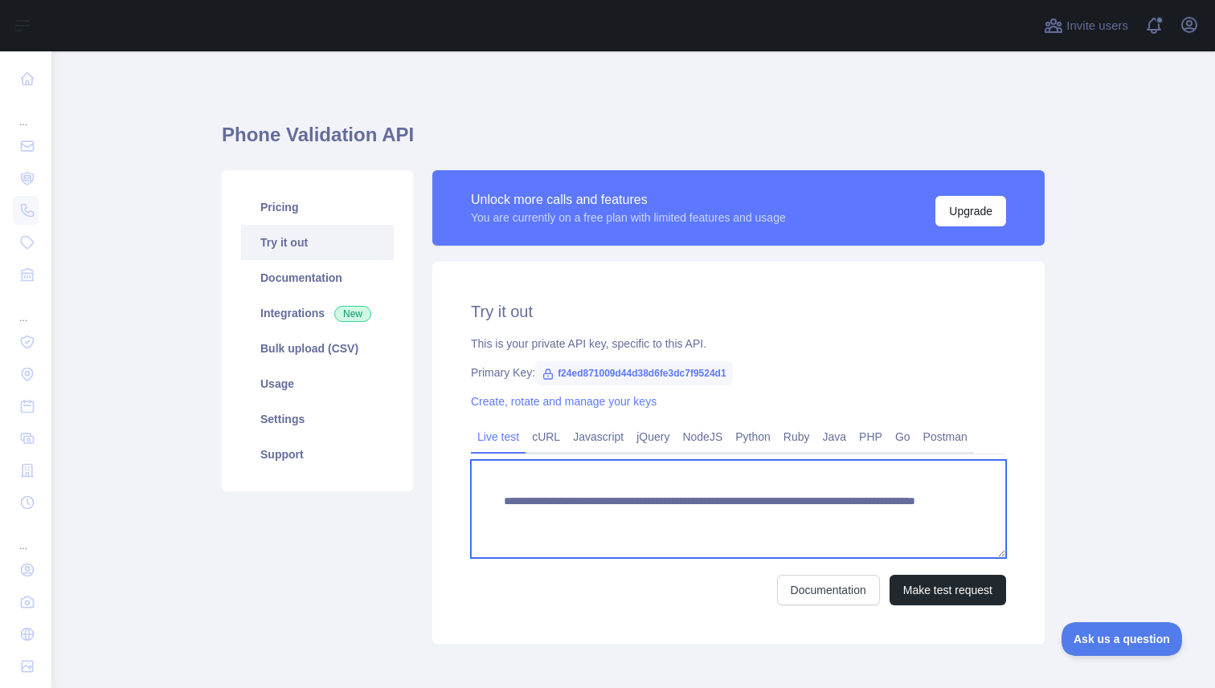
click at [741, 472] on textarea "**********" at bounding box center [738, 509] width 535 height 98
click at [741, 480] on textarea "**********" at bounding box center [738, 509] width 535 height 98
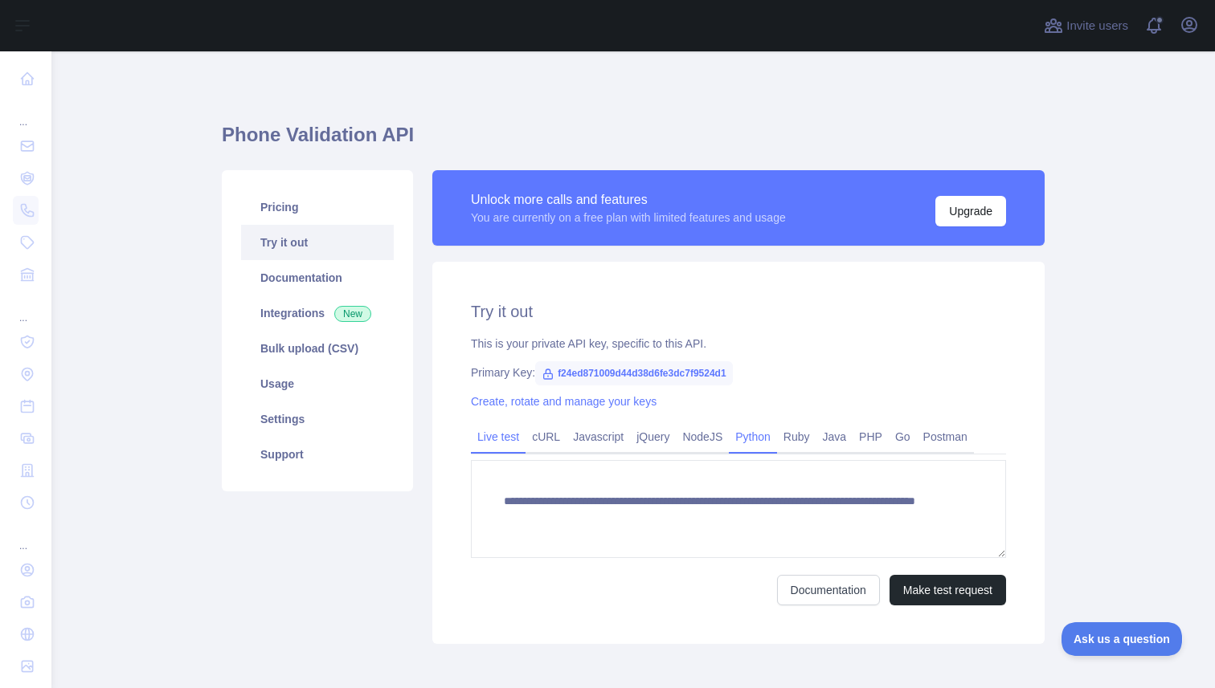
click at [741, 431] on link "Python" at bounding box center [753, 437] width 48 height 26
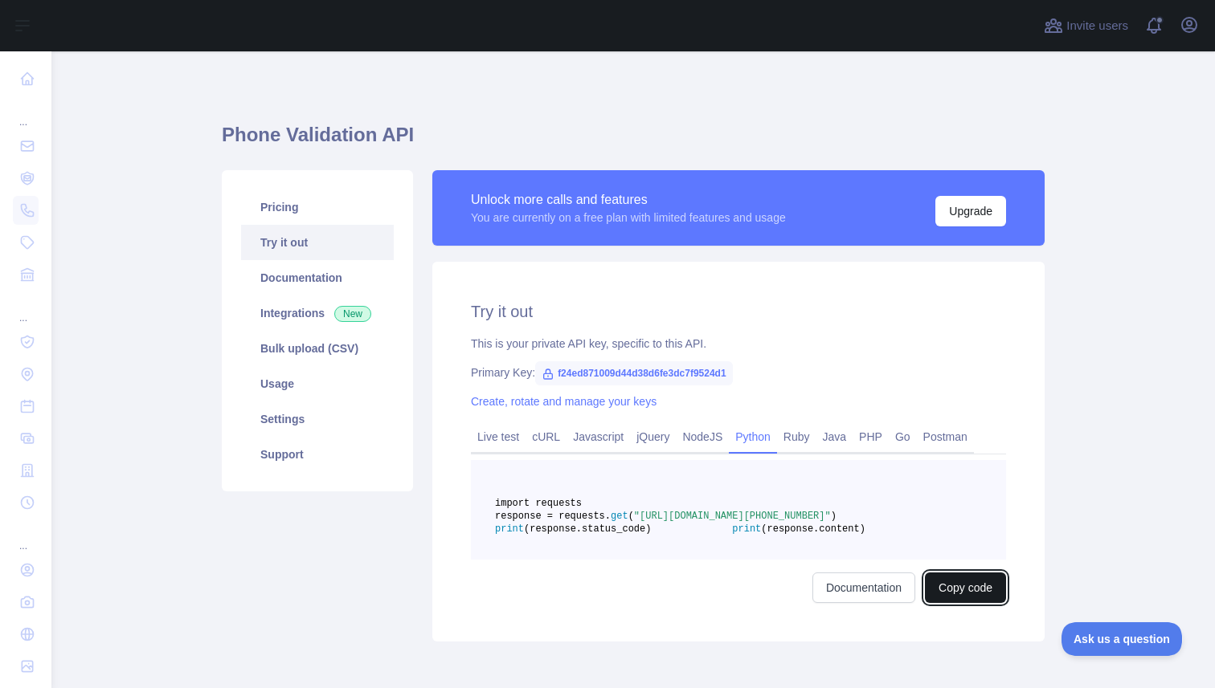
click at [944, 603] on button "Copy code" at bounding box center [965, 588] width 81 height 31
click at [811, 364] on div "Try it out This is your private API key, specific to this API. Primary Key: f24…" at bounding box center [738, 452] width 612 height 380
click at [337, 280] on link "Documentation" at bounding box center [317, 277] width 153 height 35
click at [345, 380] on link "Usage" at bounding box center [317, 383] width 153 height 35
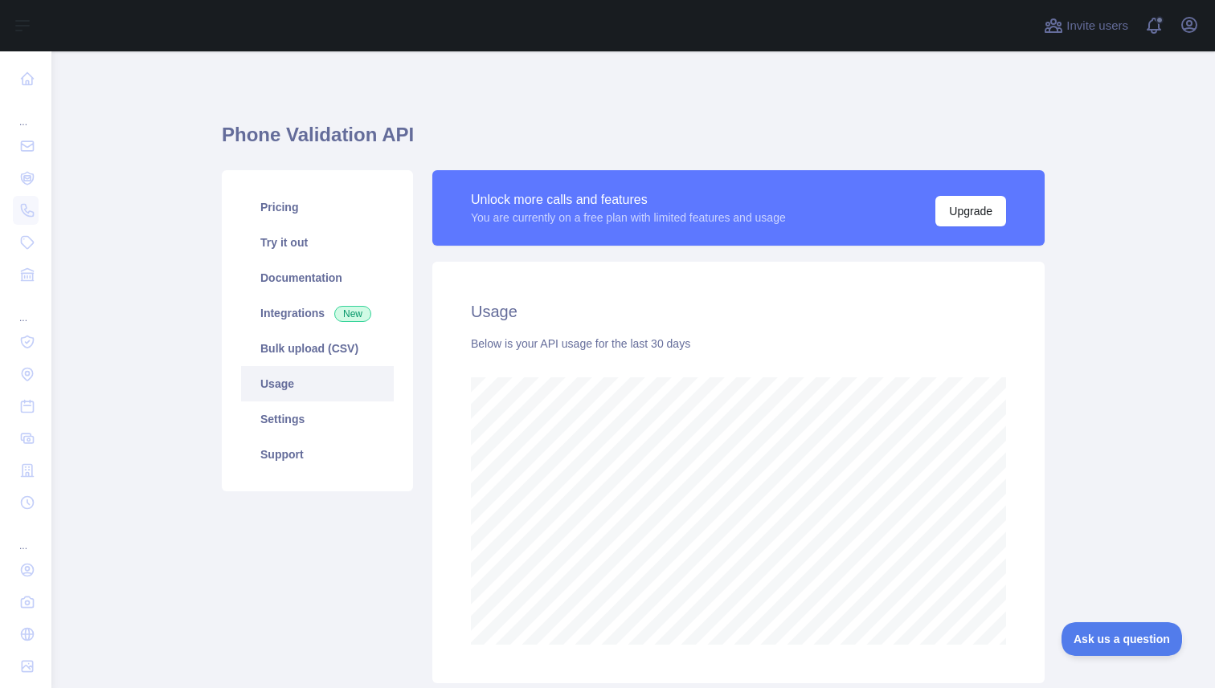
scroll to position [637, 1163]
click at [292, 353] on link "Bulk upload (CSV)" at bounding box center [317, 348] width 153 height 35
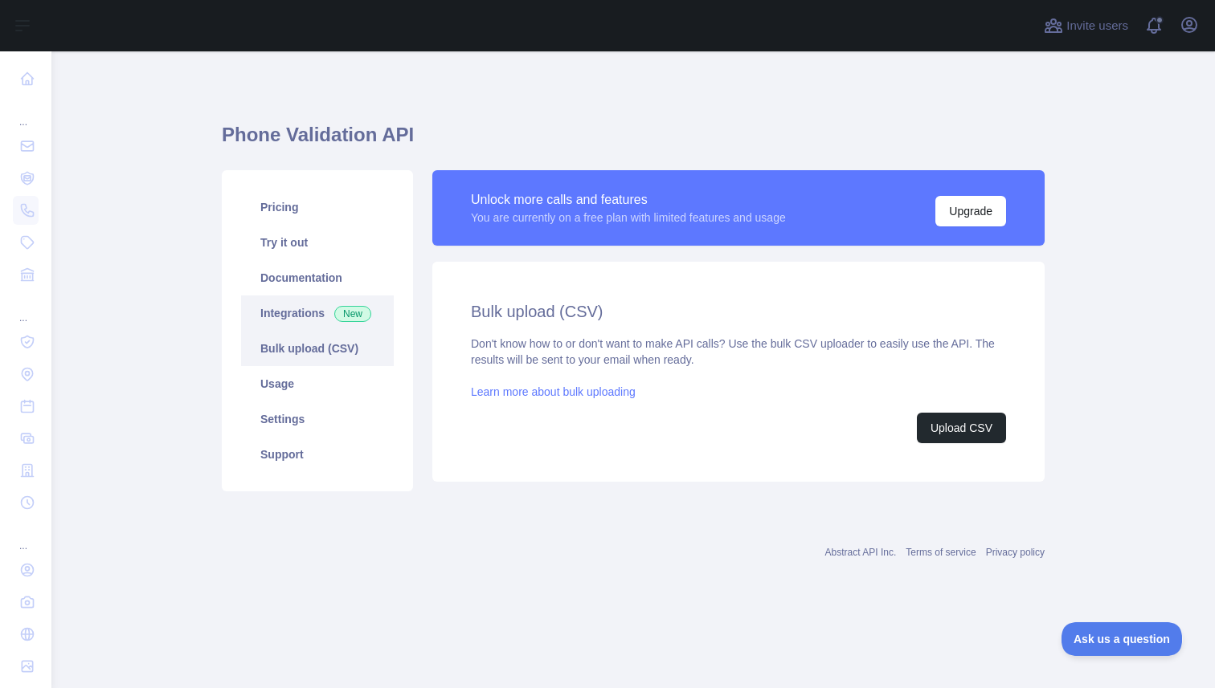
click at [313, 306] on link "Integrations New" at bounding box center [317, 313] width 153 height 35
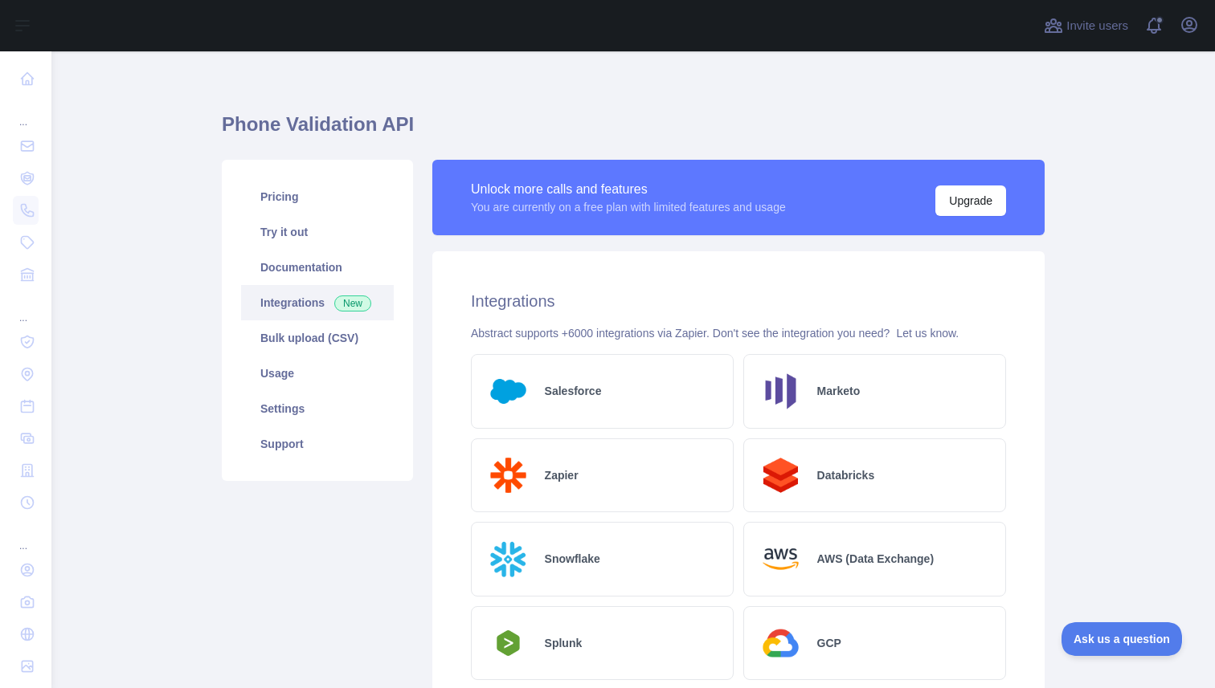
scroll to position [6, 0]
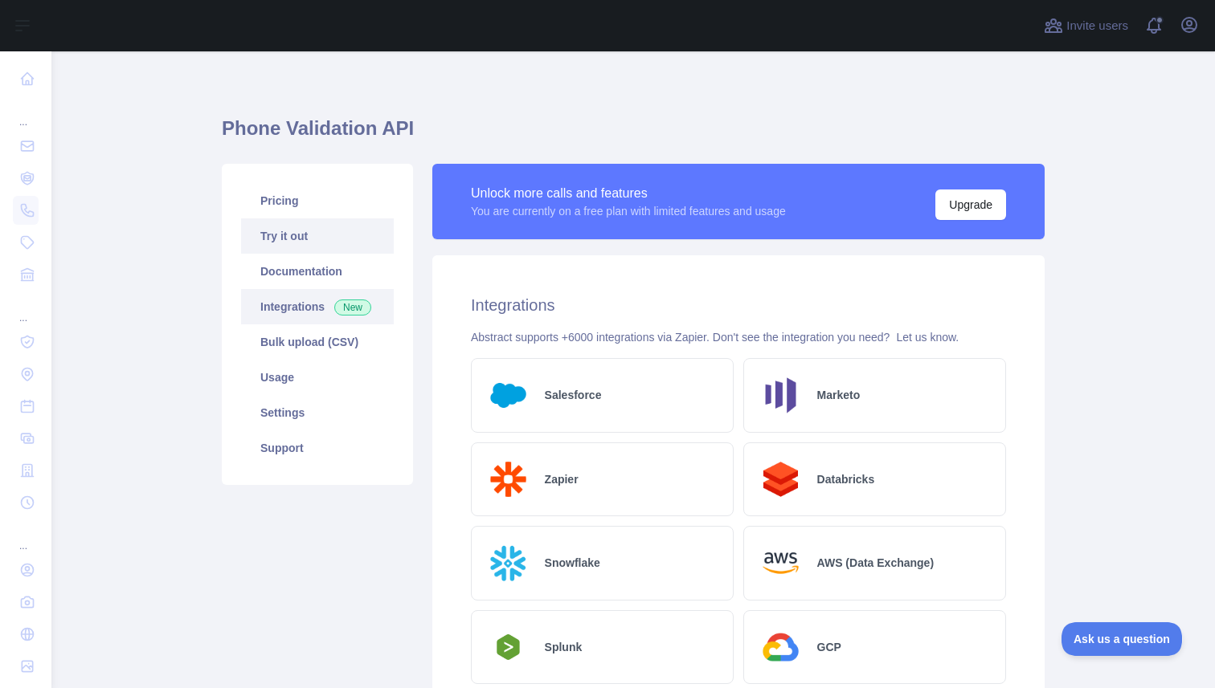
click at [341, 228] on link "Try it out" at bounding box center [317, 236] width 153 height 35
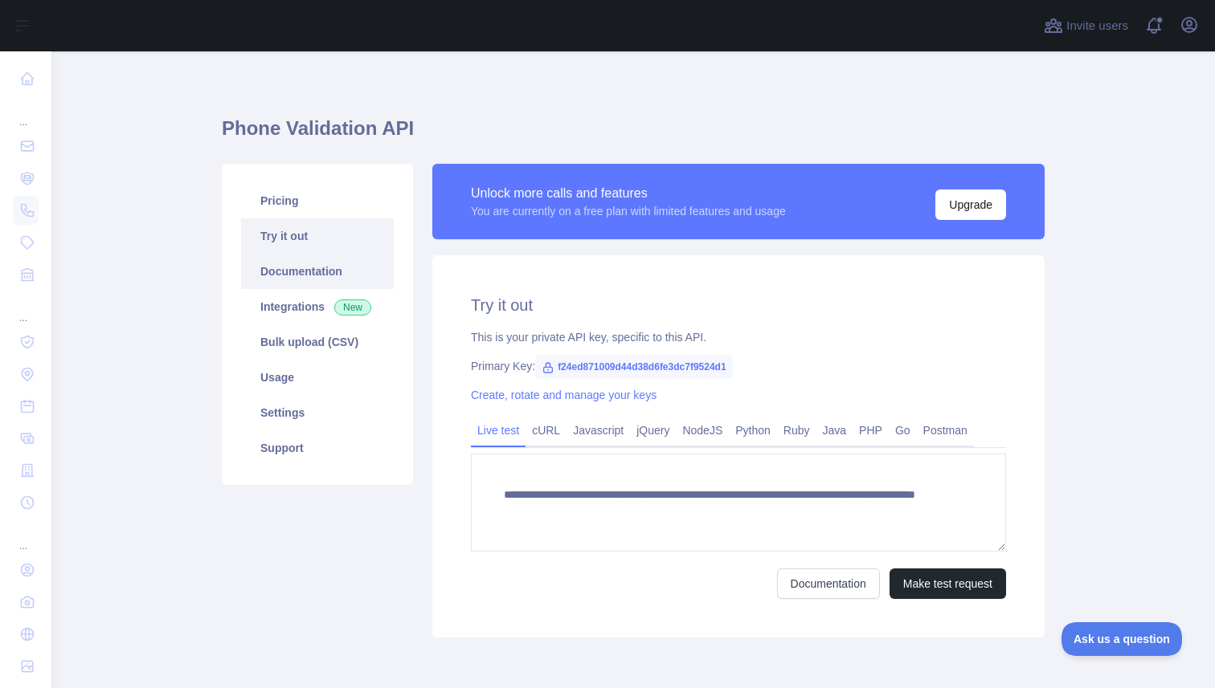
click at [363, 281] on link "Documentation" at bounding box center [317, 271] width 153 height 35
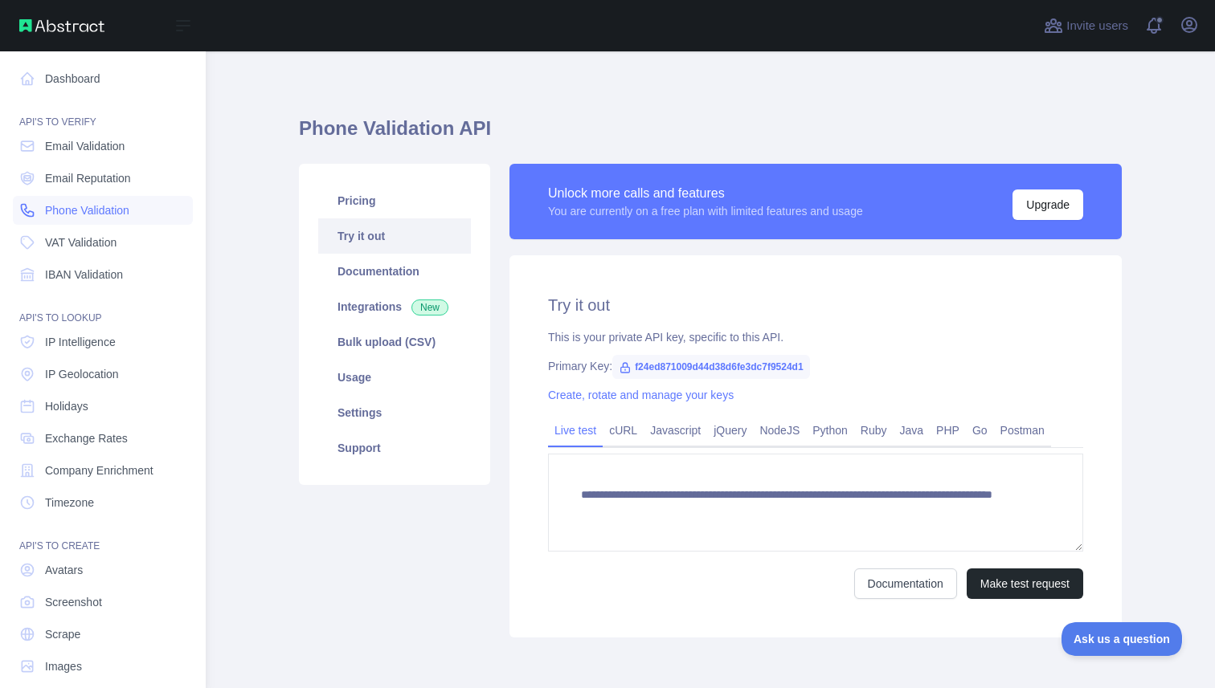
click at [101, 212] on span "Phone Validation" at bounding box center [87, 210] width 84 height 16
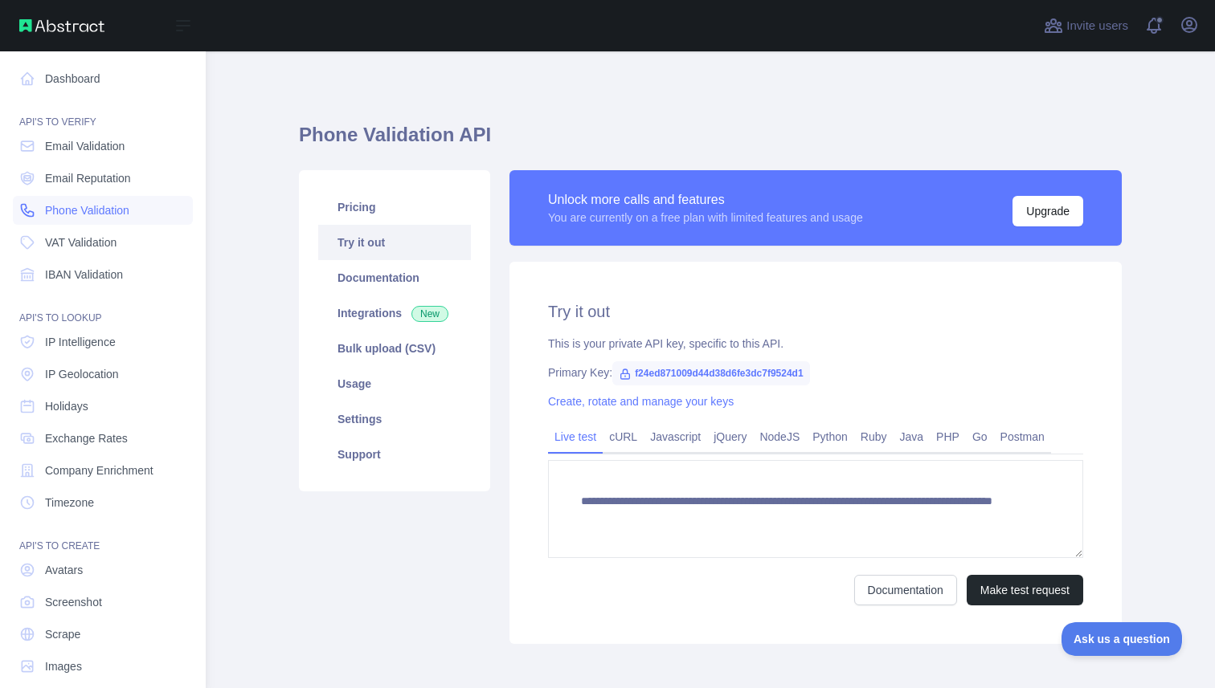
click at [101, 212] on span "Phone Validation" at bounding box center [87, 210] width 84 height 16
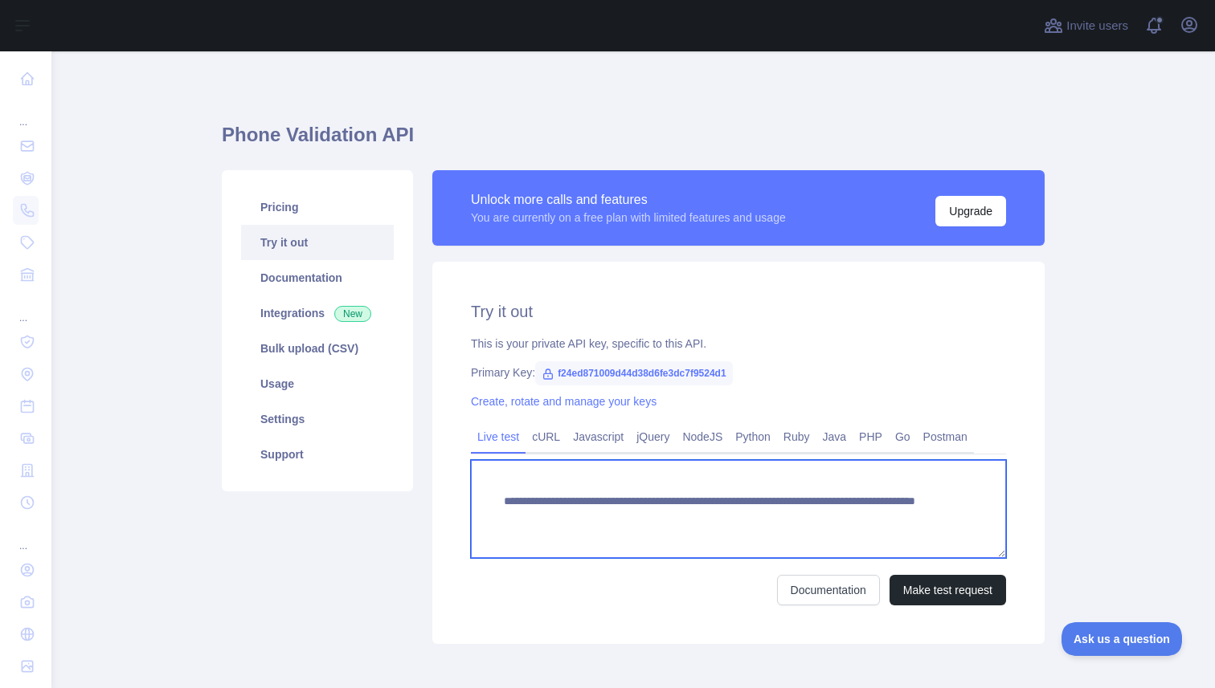
click at [688, 503] on textarea "**********" at bounding box center [738, 509] width 535 height 98
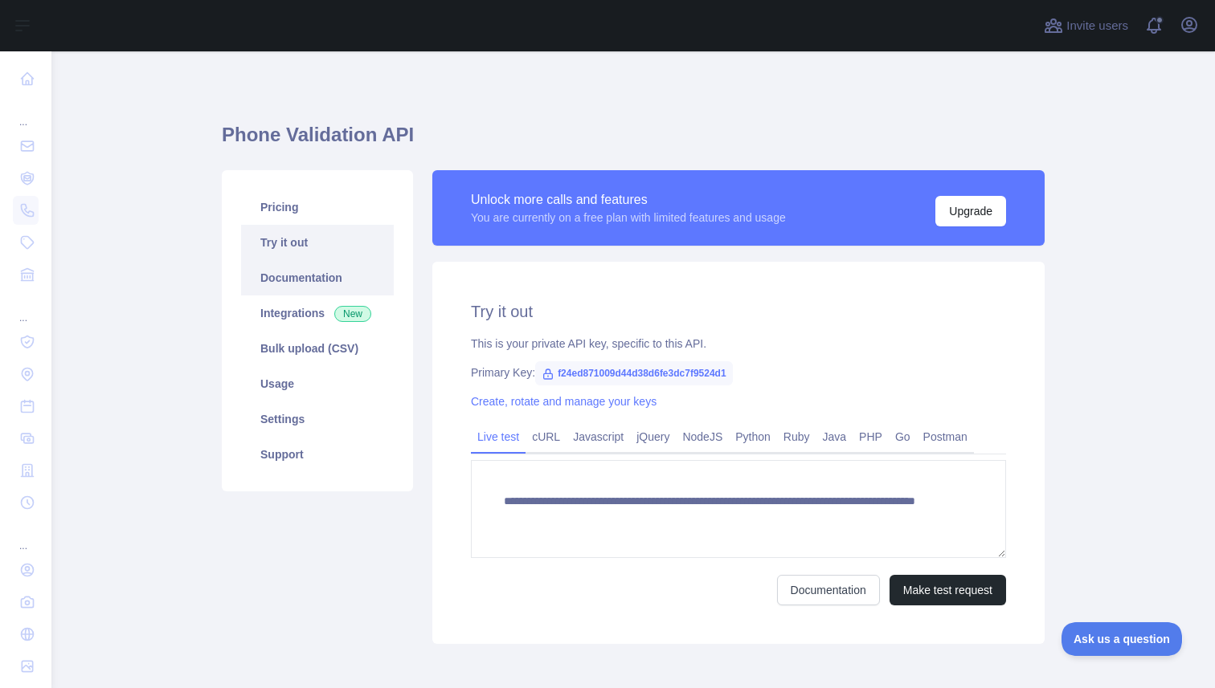
click at [299, 294] on link "Documentation" at bounding box center [317, 277] width 153 height 35
click at [298, 374] on link "Usage" at bounding box center [317, 383] width 153 height 35
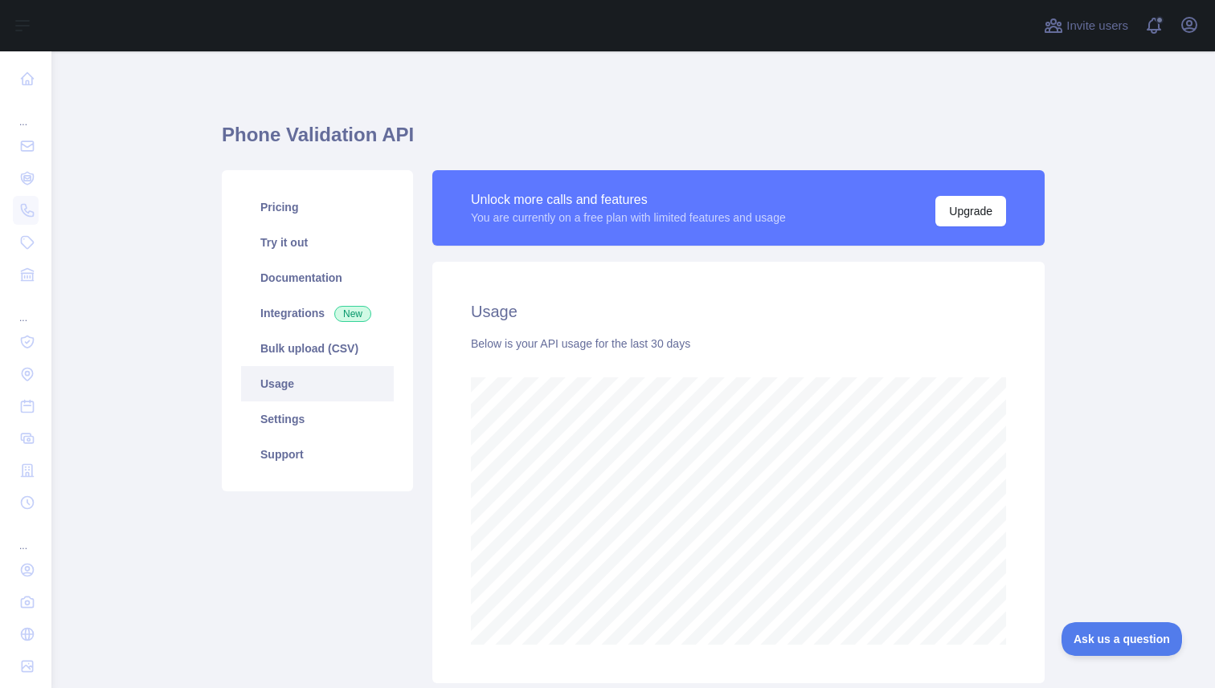
scroll to position [637, 1163]
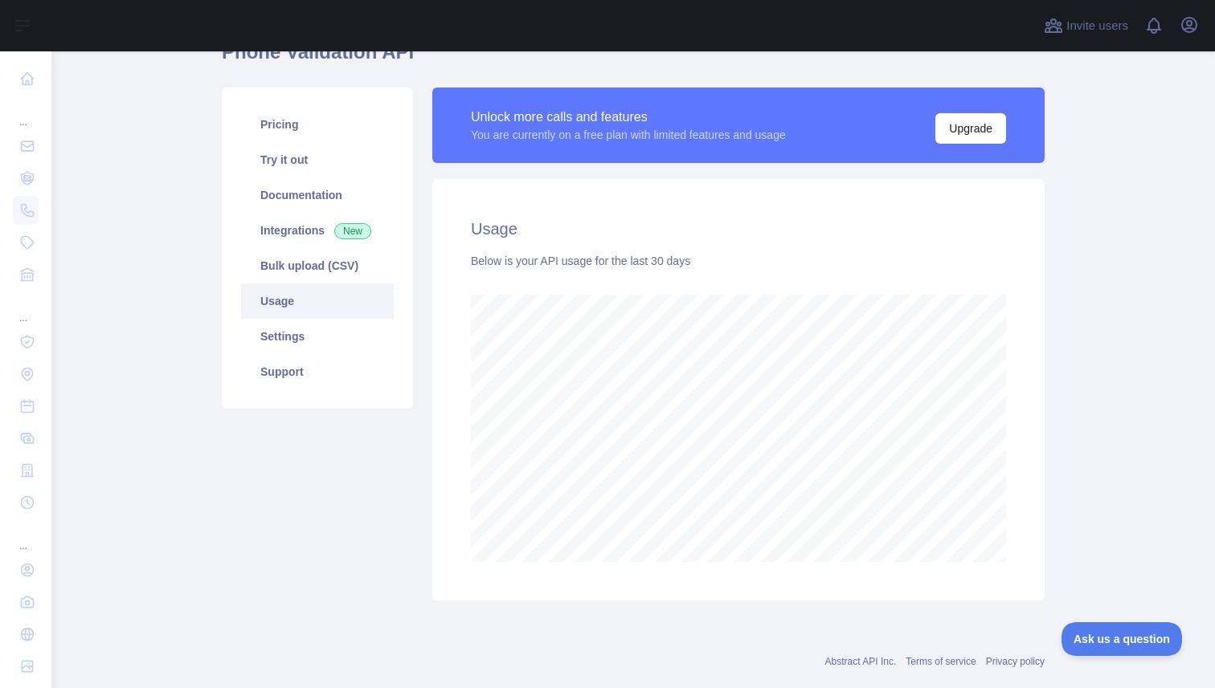
scroll to position [114, 0]
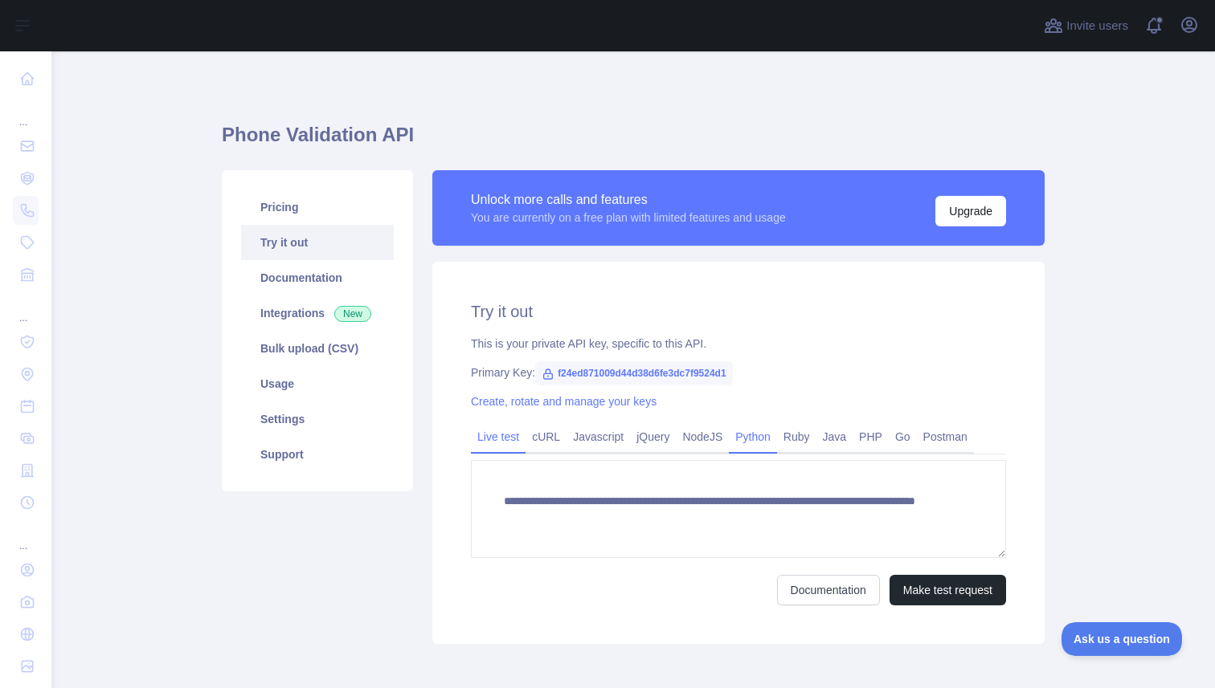
click at [766, 432] on link "Python" at bounding box center [753, 437] width 48 height 26
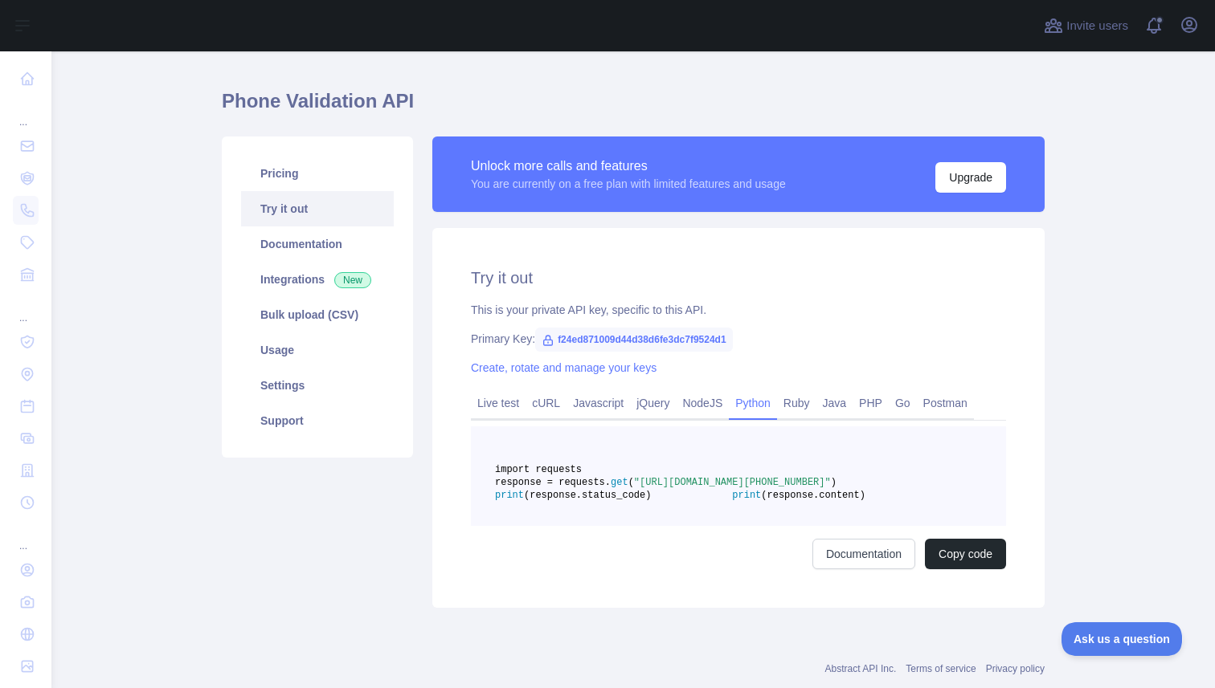
scroll to position [19, 0]
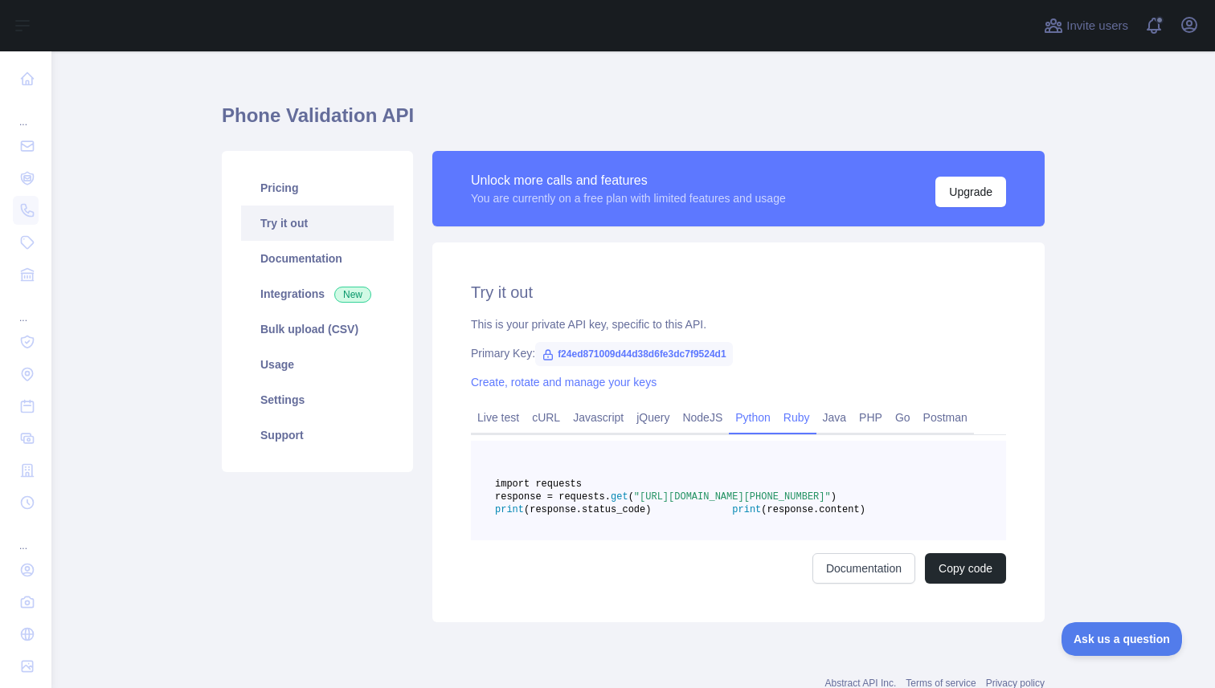
click at [816, 420] on link "Ruby" at bounding box center [796, 418] width 39 height 26
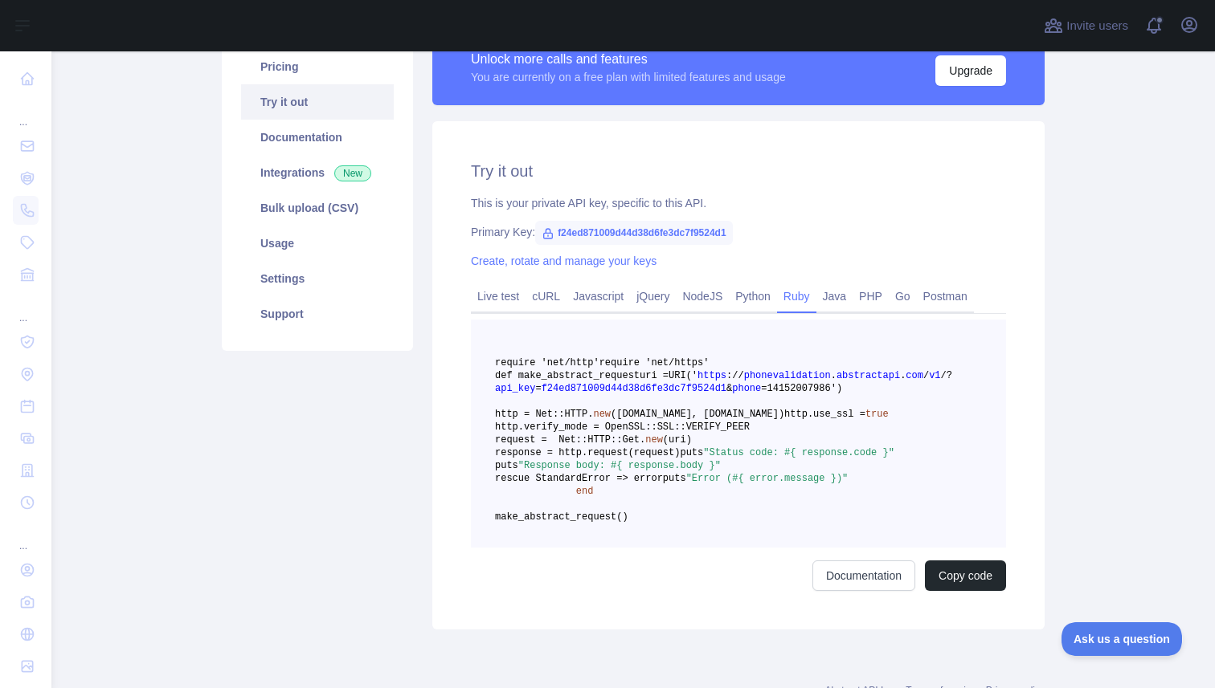
scroll to position [147, 0]
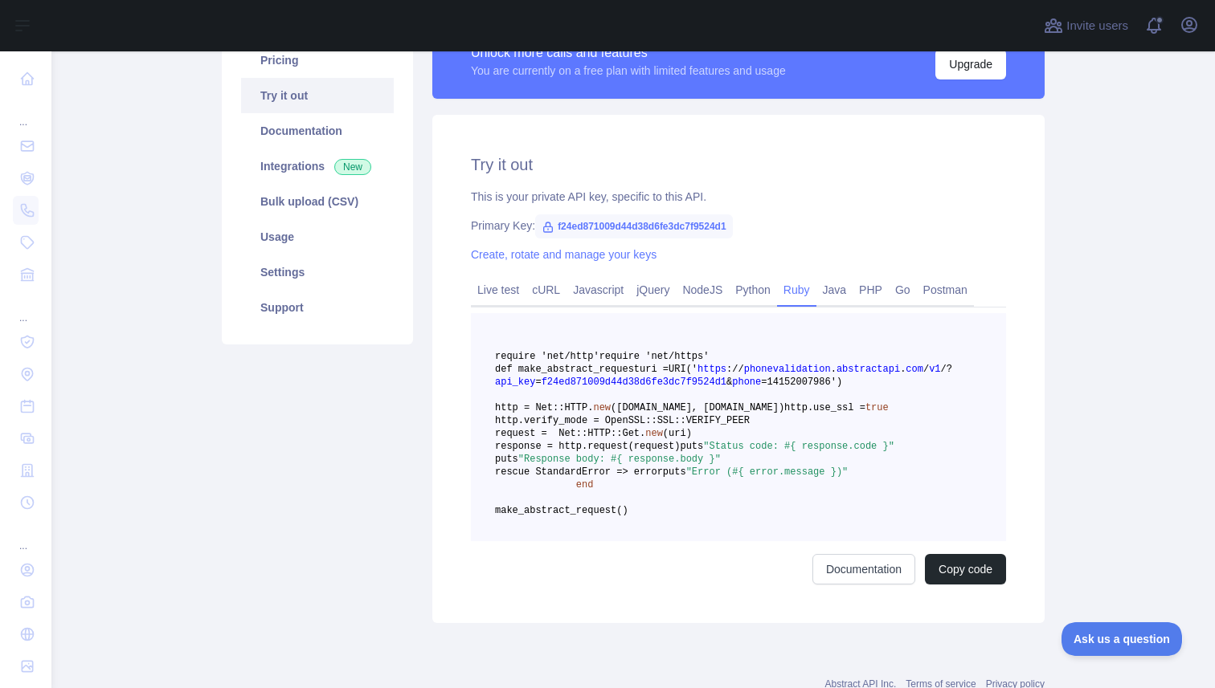
click at [721, 398] on pre "require 'net/http' require 'net/https' def make_abstract_request uri = URI(' ht…" at bounding box center [738, 427] width 535 height 228
click at [288, 270] on link "Settings" at bounding box center [317, 272] width 153 height 35
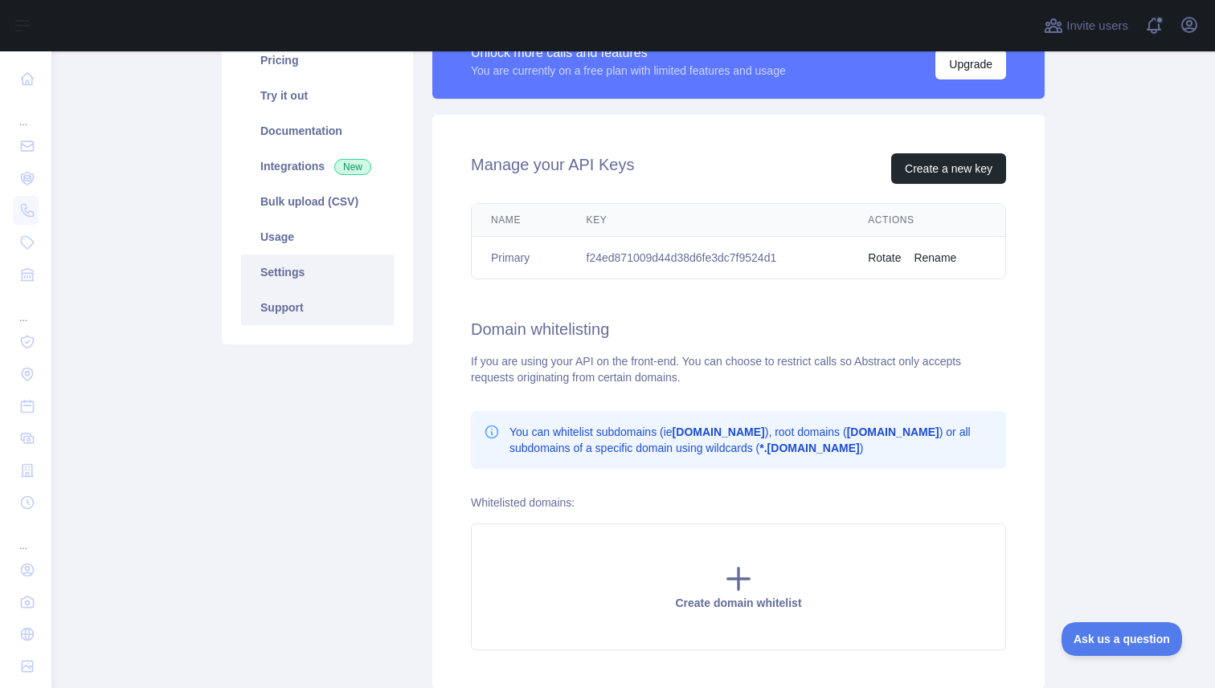
click at [271, 313] on link "Support" at bounding box center [317, 307] width 153 height 35
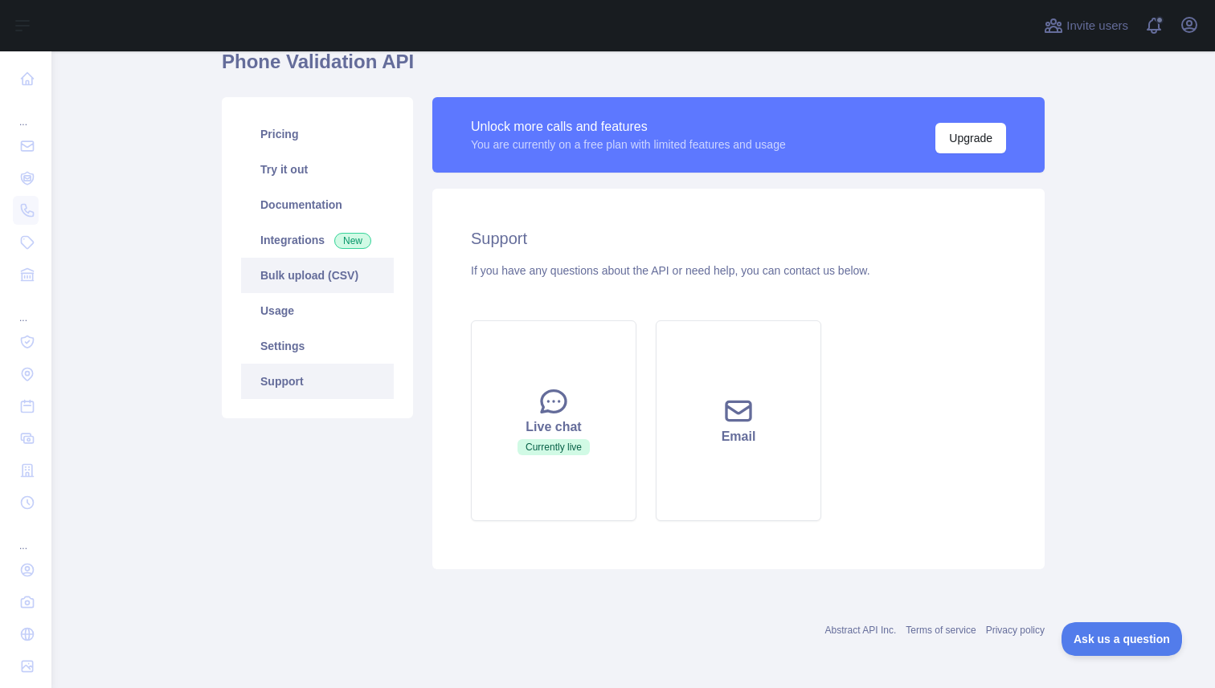
click at [321, 263] on link "Bulk upload (CSV)" at bounding box center [317, 275] width 153 height 35
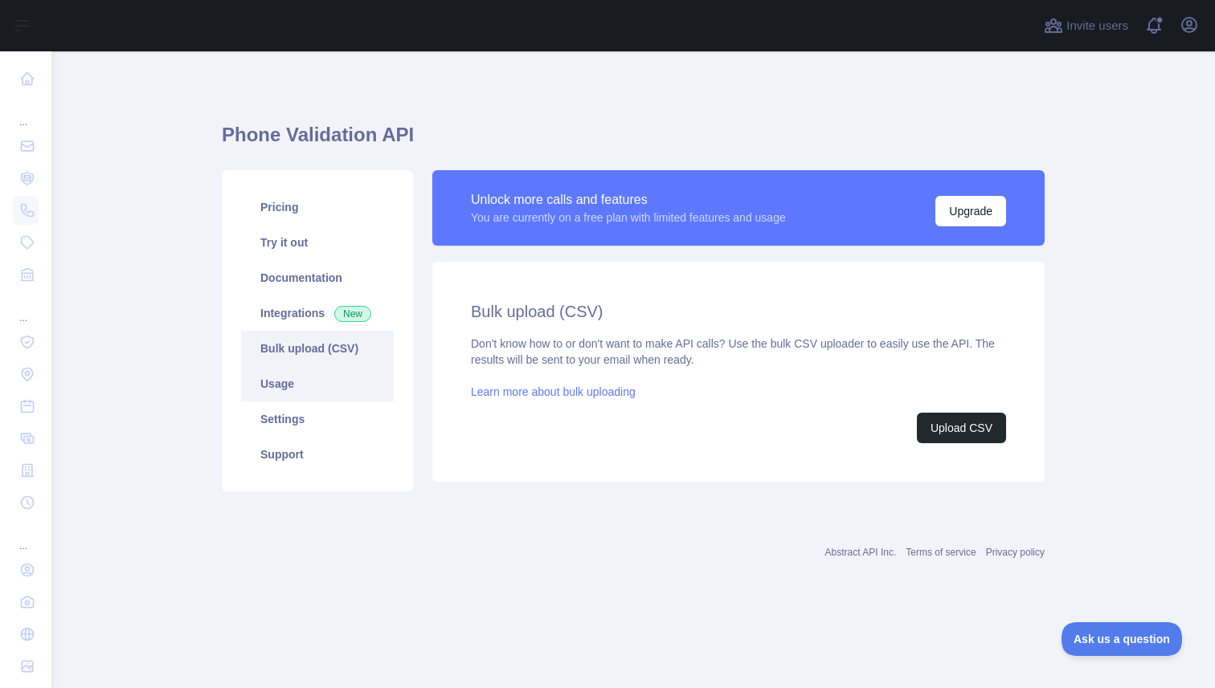
click at [329, 378] on link "Usage" at bounding box center [317, 383] width 153 height 35
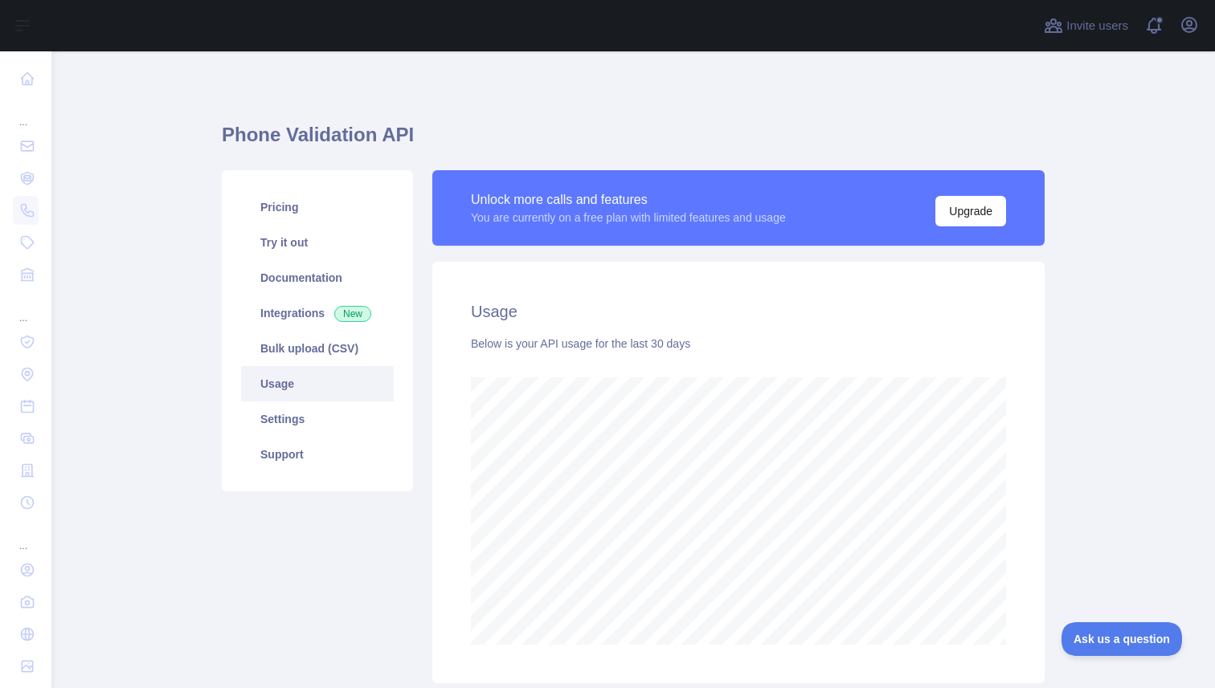
scroll to position [637, 1163]
click at [314, 298] on link "Integrations New" at bounding box center [317, 313] width 153 height 35
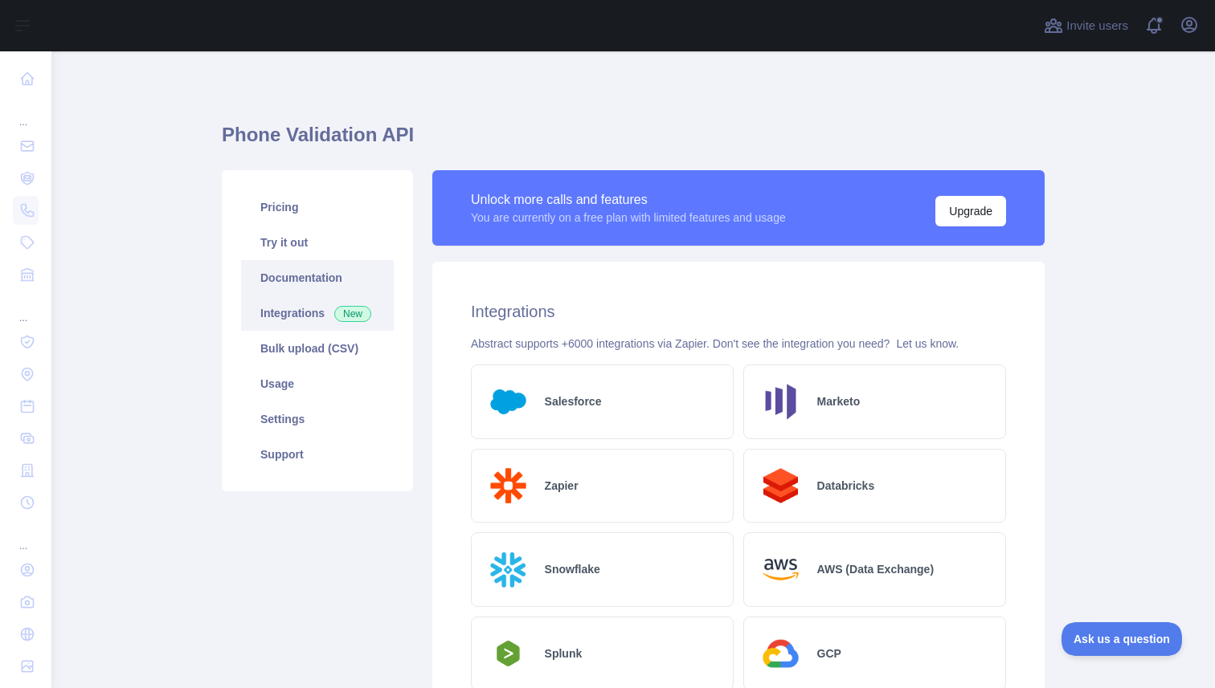
click at [324, 284] on link "Documentation" at bounding box center [317, 277] width 153 height 35
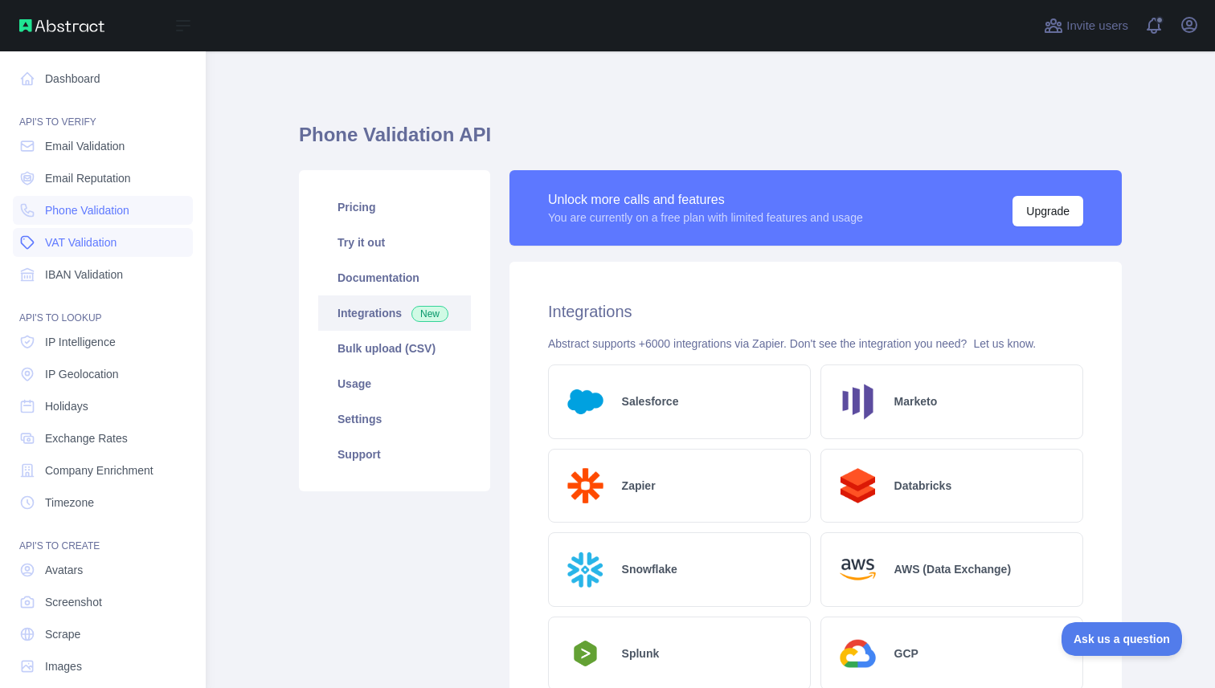
click at [131, 250] on link "VAT Validation" at bounding box center [103, 242] width 180 height 29
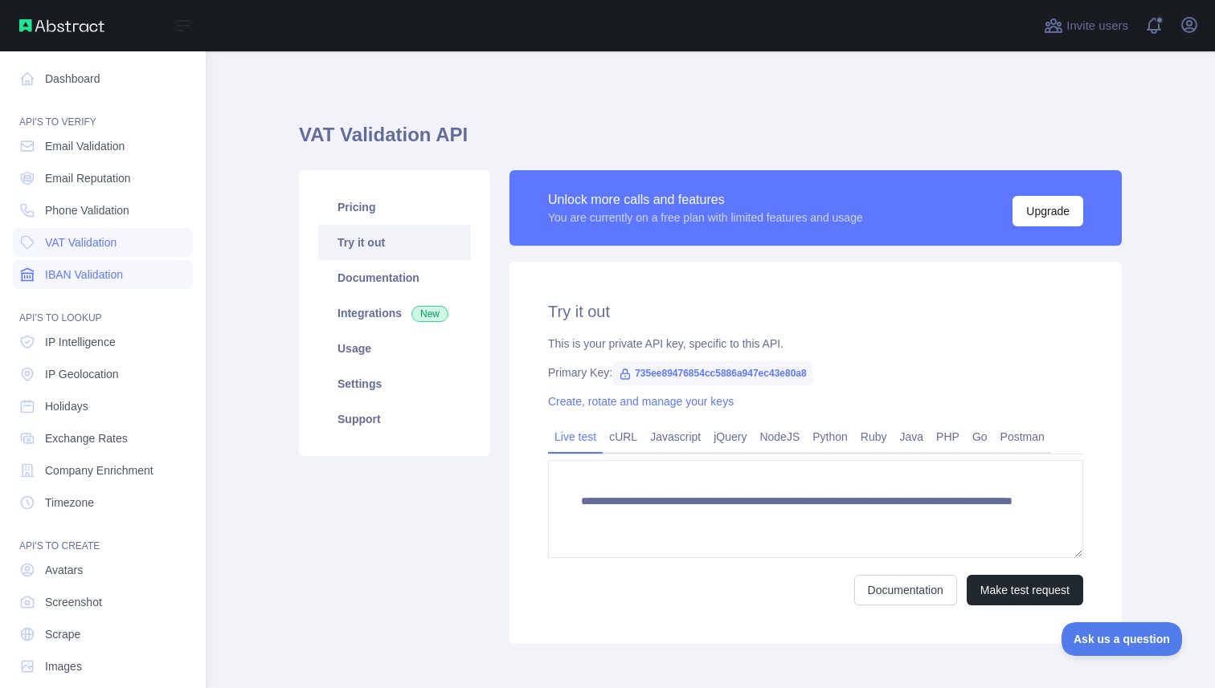
click at [114, 287] on link "IBAN Validation" at bounding box center [103, 274] width 180 height 29
click at [112, 255] on link "VAT Validation" at bounding box center [103, 242] width 180 height 29
click at [124, 230] on link "VAT Validation" at bounding box center [103, 242] width 180 height 29
click at [21, 27] on img at bounding box center [61, 25] width 85 height 13
click at [51, 28] on img at bounding box center [61, 25] width 85 height 13
